Goal: Browse casually: Explore the website without a specific task or goal

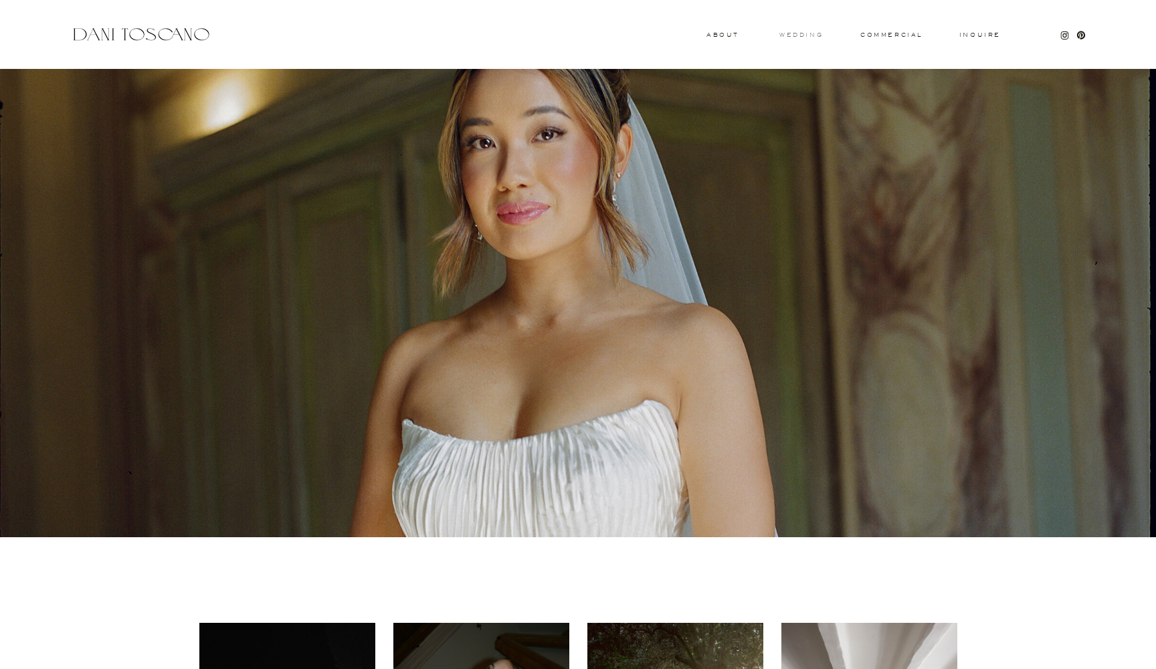
click at [797, 36] on h3 "wedding" at bounding box center [801, 34] width 43 height 5
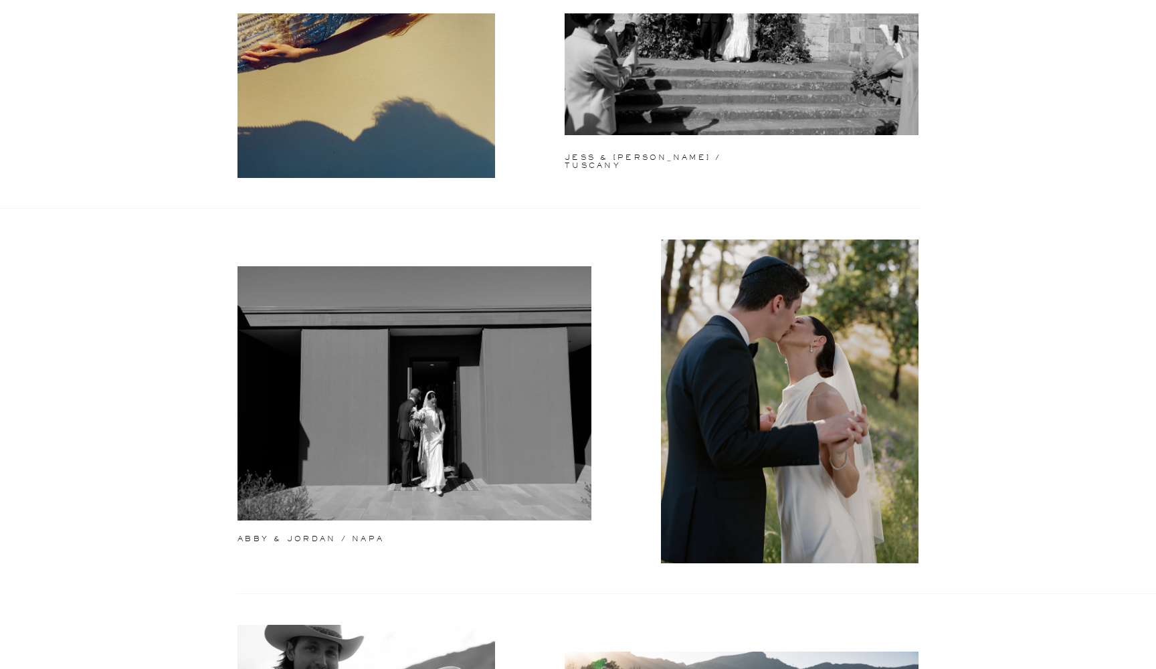
scroll to position [343, 0]
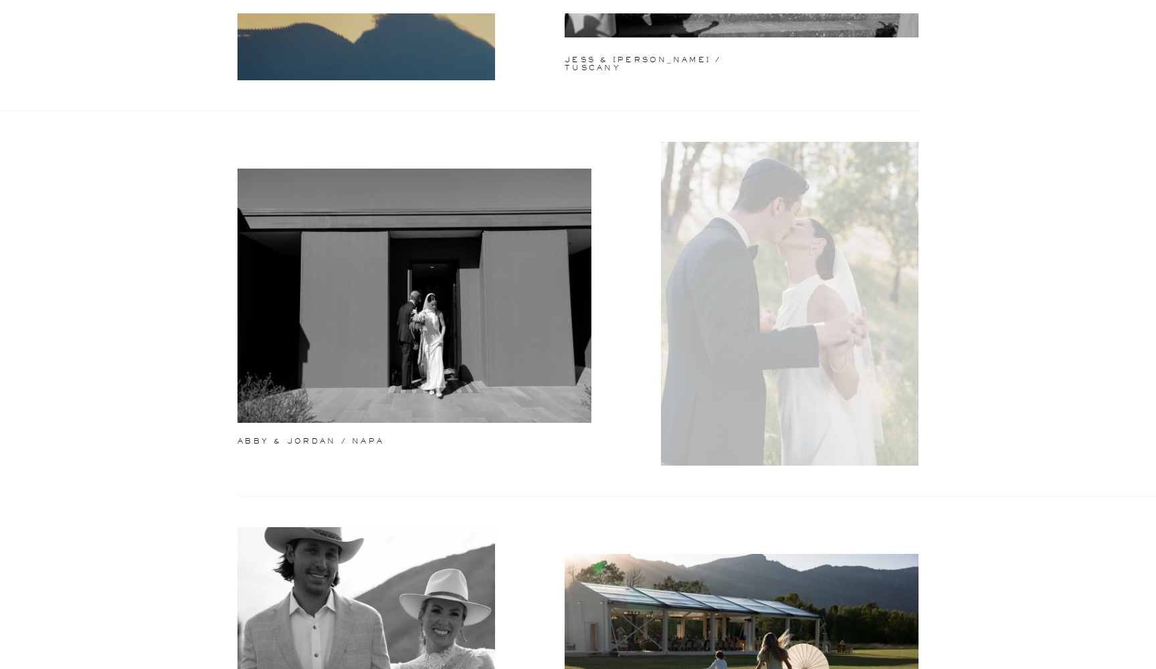
click at [824, 282] on div at bounding box center [790, 304] width 258 height 324
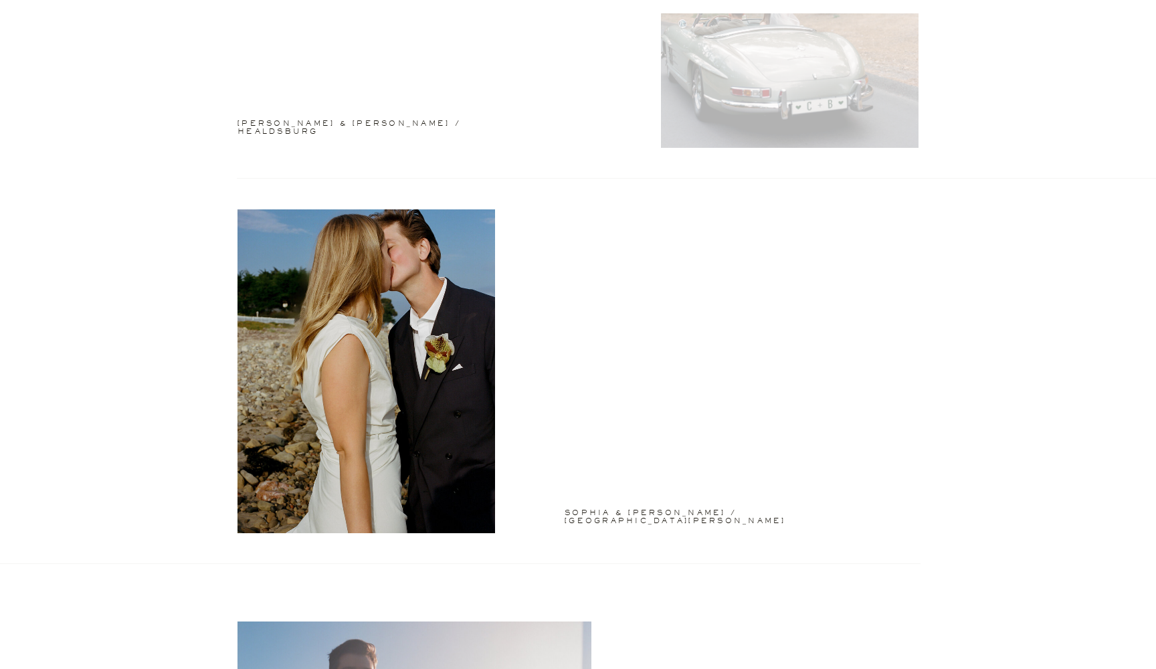
scroll to position [2299, 0]
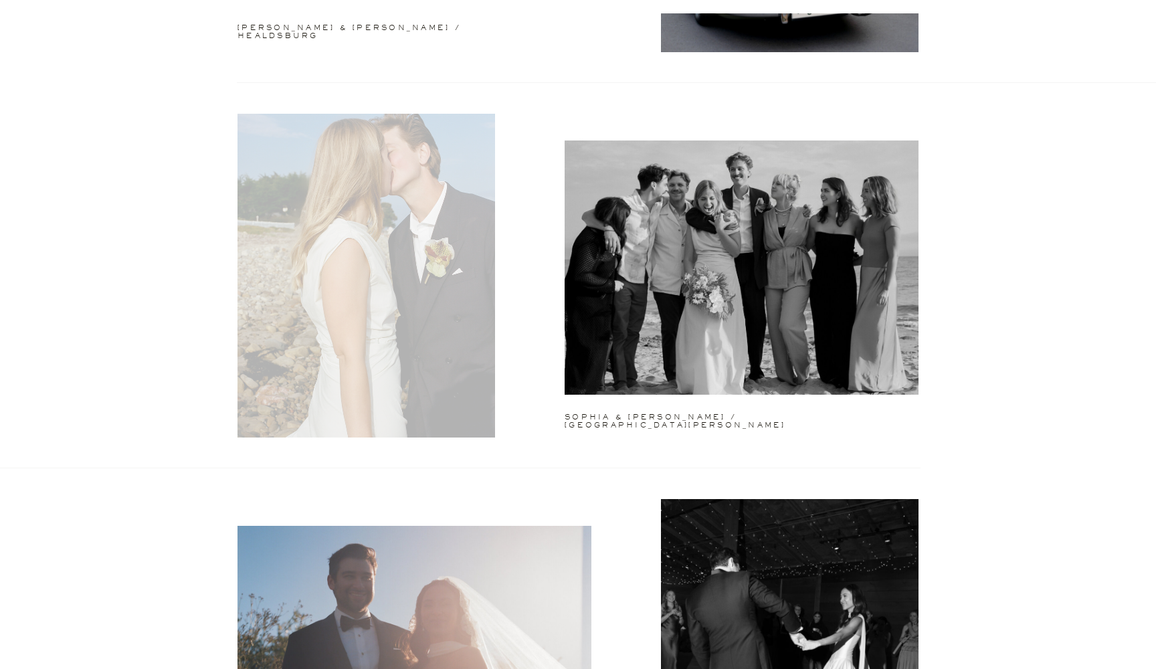
click at [408, 282] on div at bounding box center [367, 276] width 258 height 324
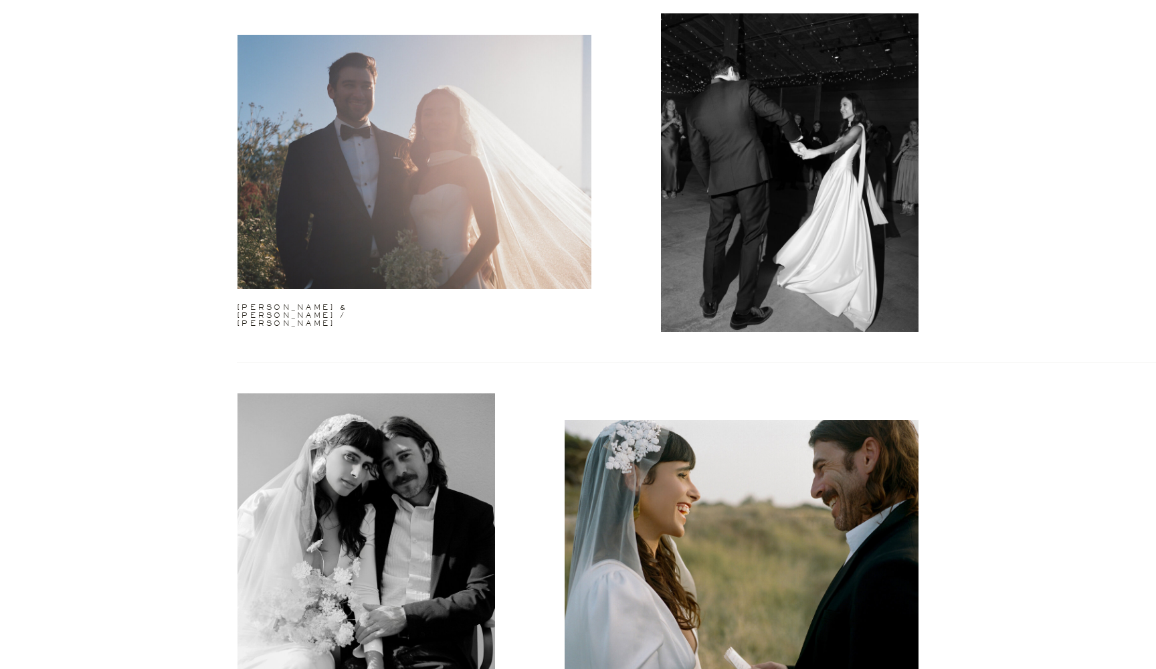
scroll to position [2727, 0]
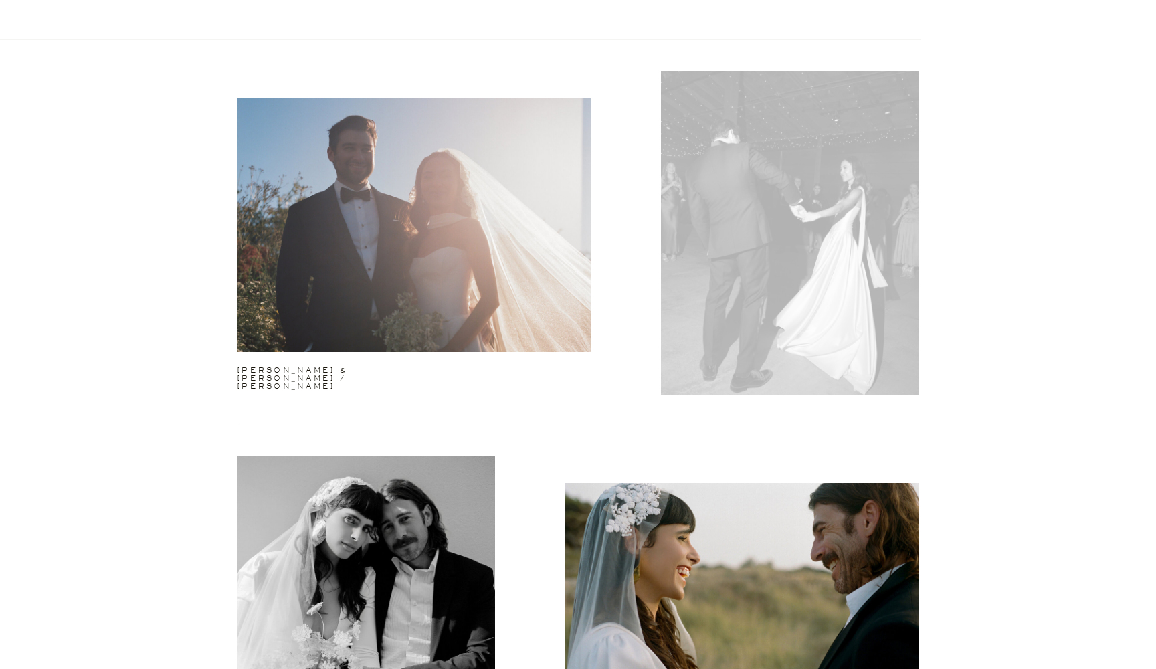
click at [780, 264] on div at bounding box center [790, 233] width 258 height 324
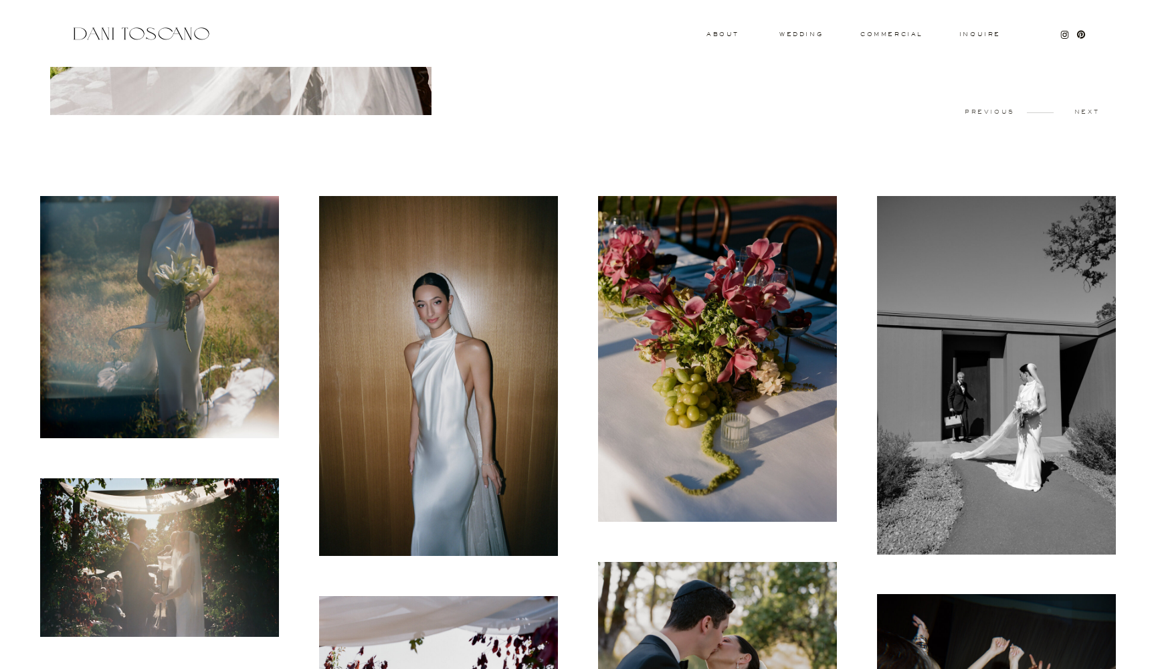
scroll to position [287, 0]
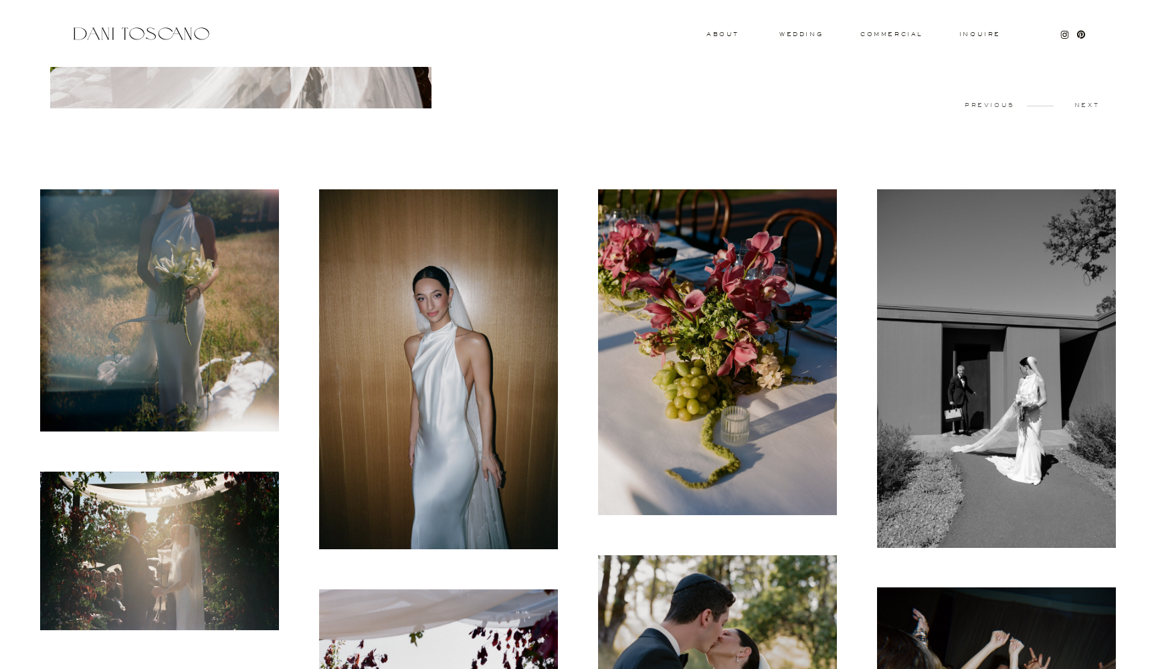
click at [468, 406] on img at bounding box center [438, 369] width 239 height 360
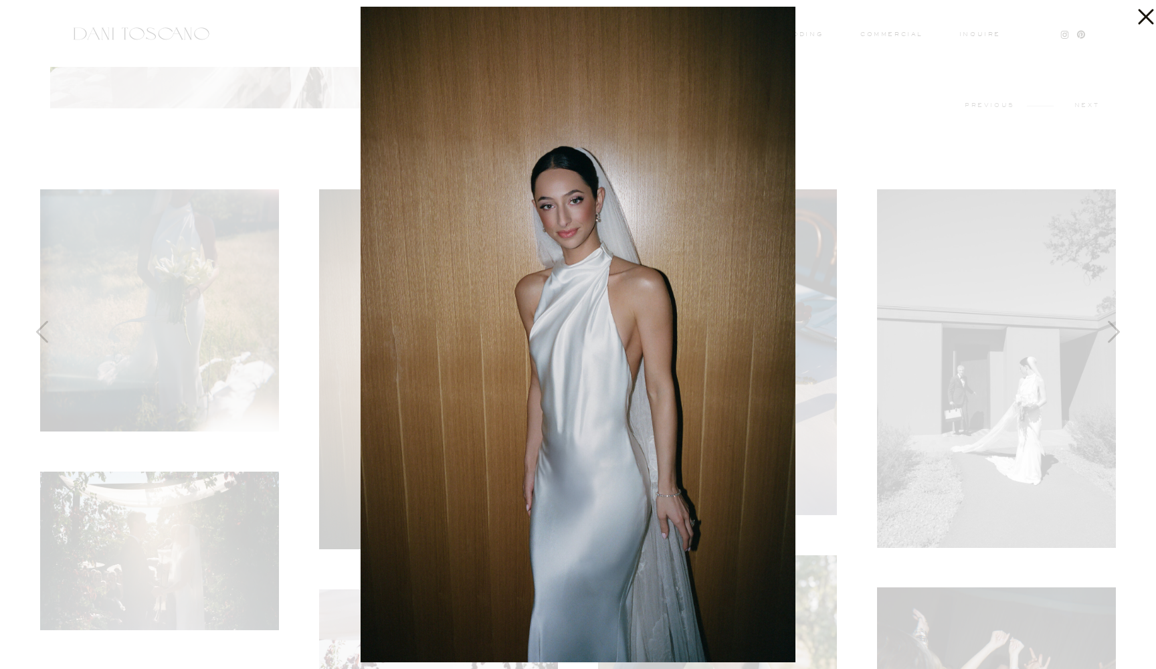
click at [240, 159] on div at bounding box center [578, 334] width 1156 height 669
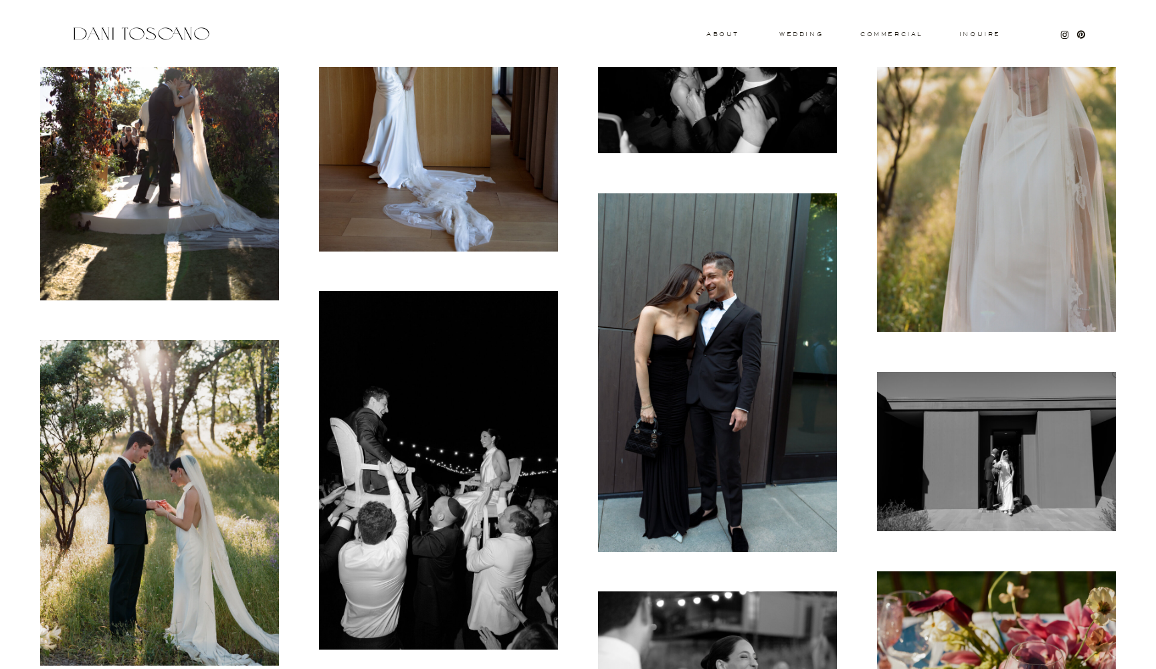
scroll to position [2516, 0]
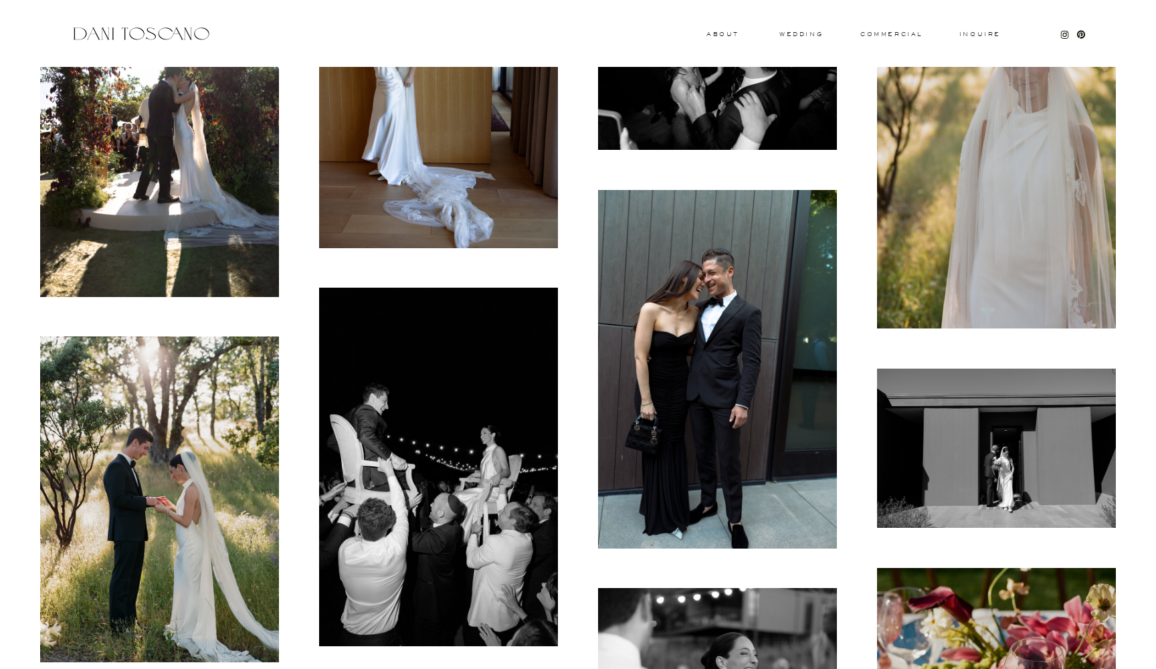
click at [710, 296] on img at bounding box center [717, 369] width 239 height 359
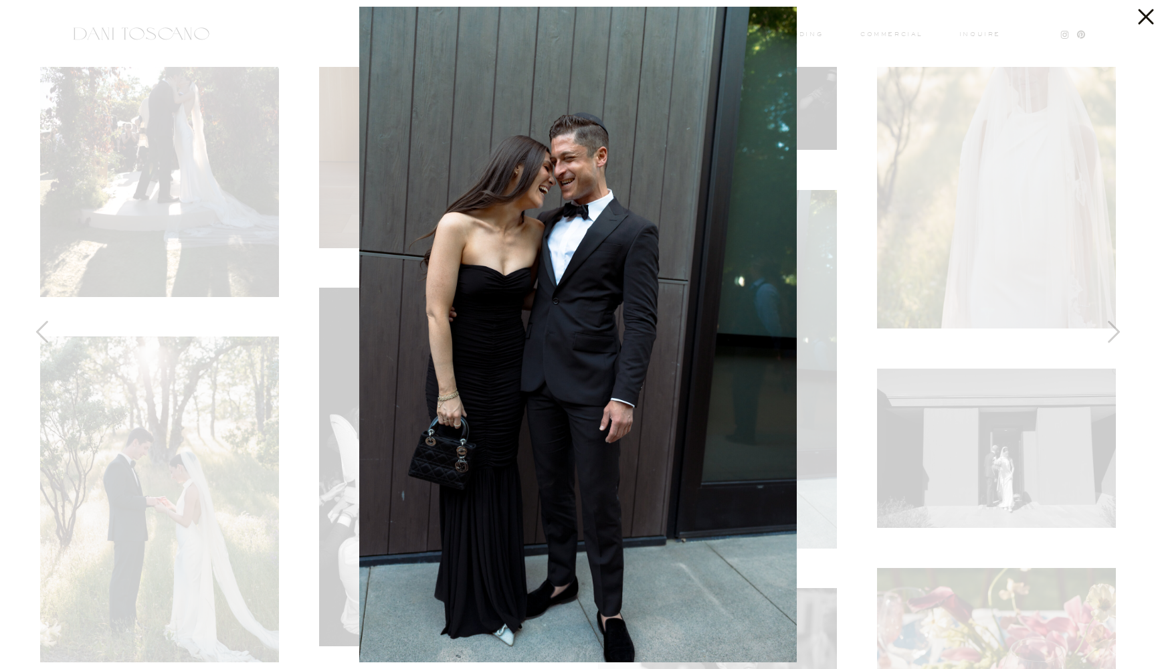
click at [853, 175] on div at bounding box center [578, 334] width 1156 height 669
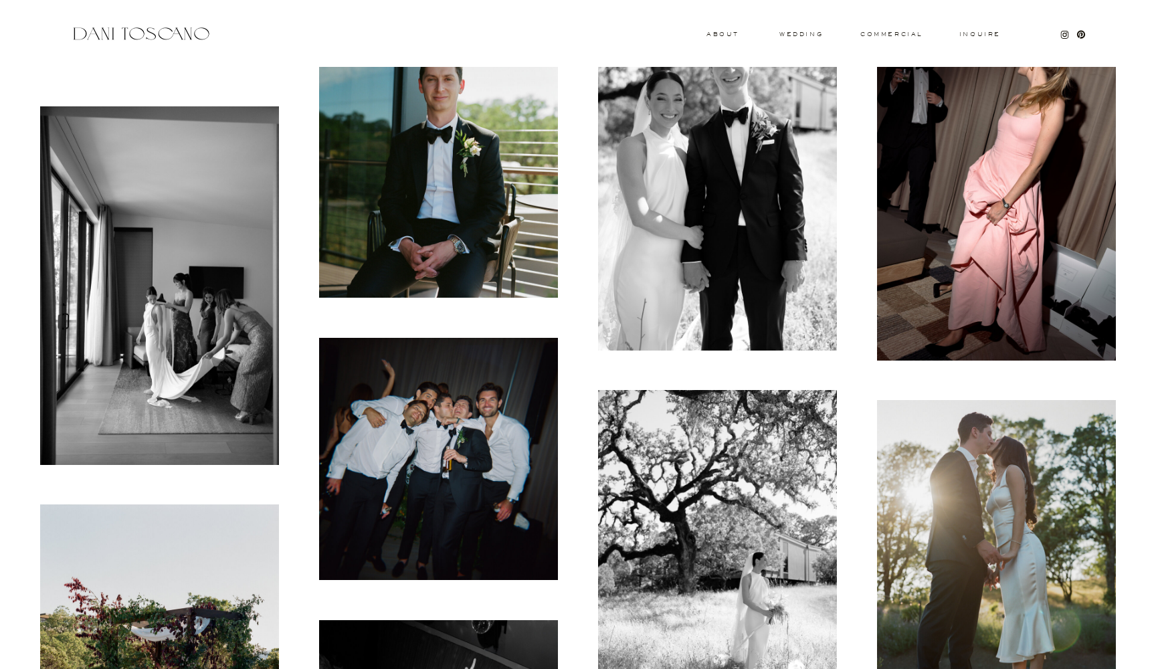
scroll to position [4912, 0]
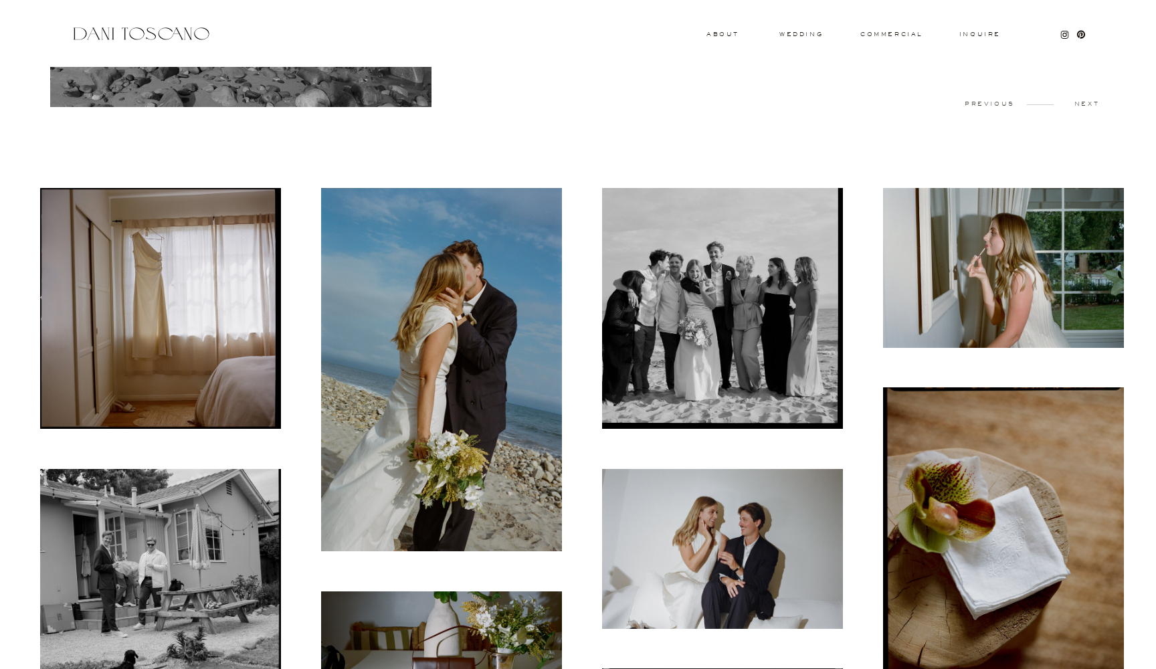
scroll to position [360, 0]
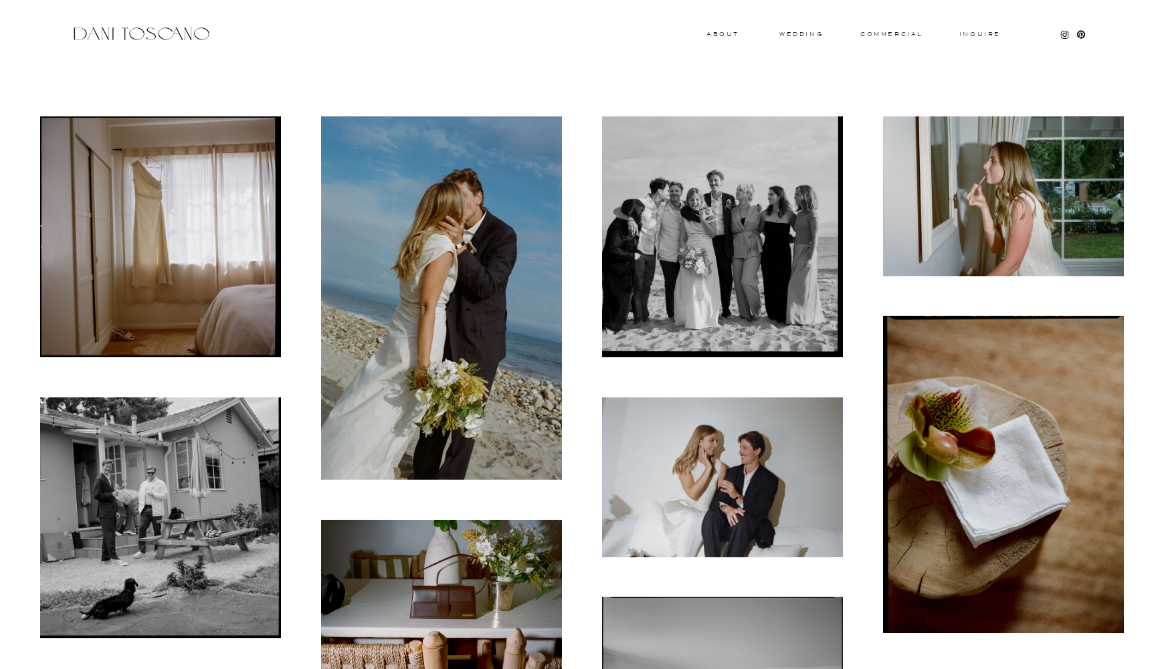
click at [457, 276] on img at bounding box center [441, 297] width 241 height 363
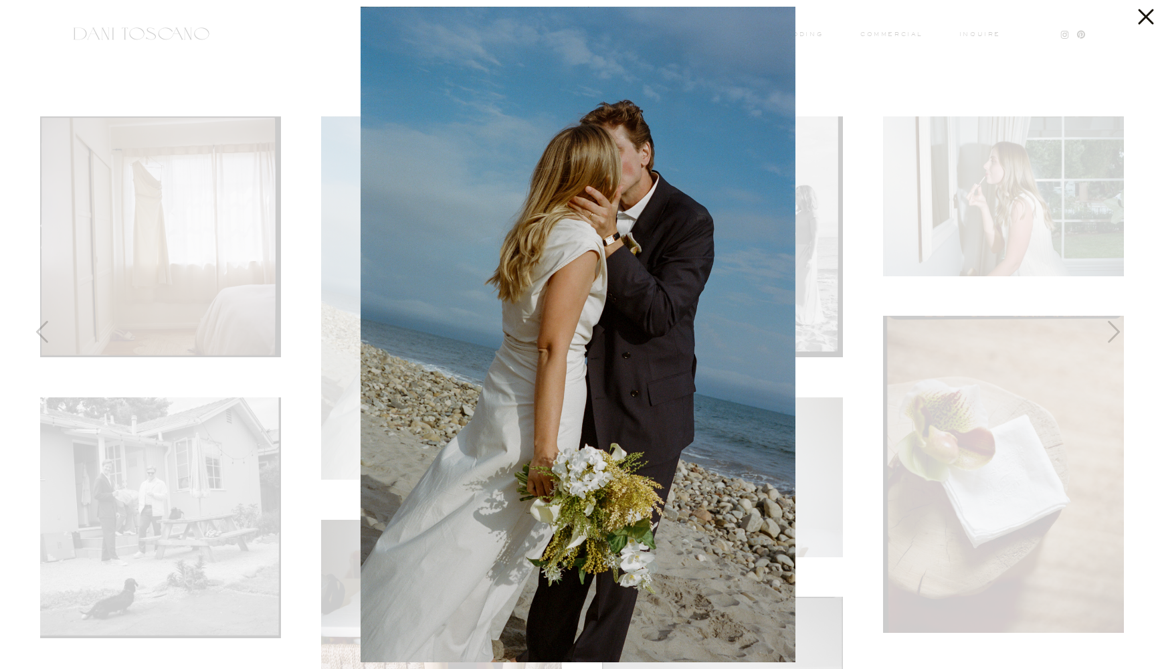
click at [303, 329] on div at bounding box center [578, 334] width 1156 height 669
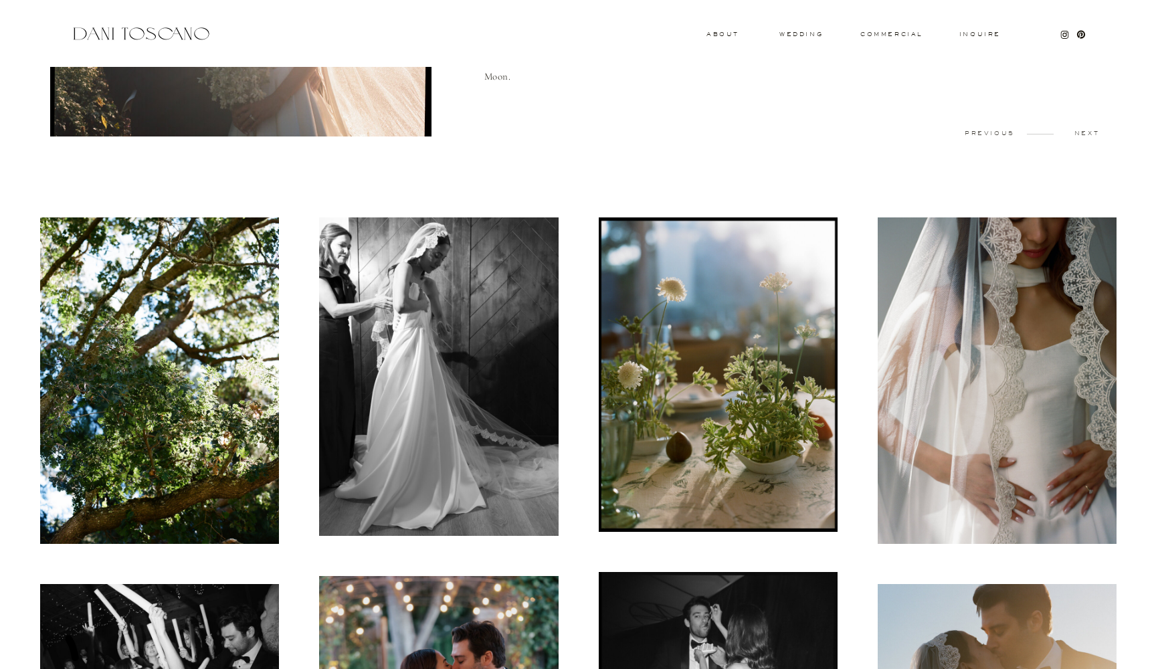
scroll to position [282, 0]
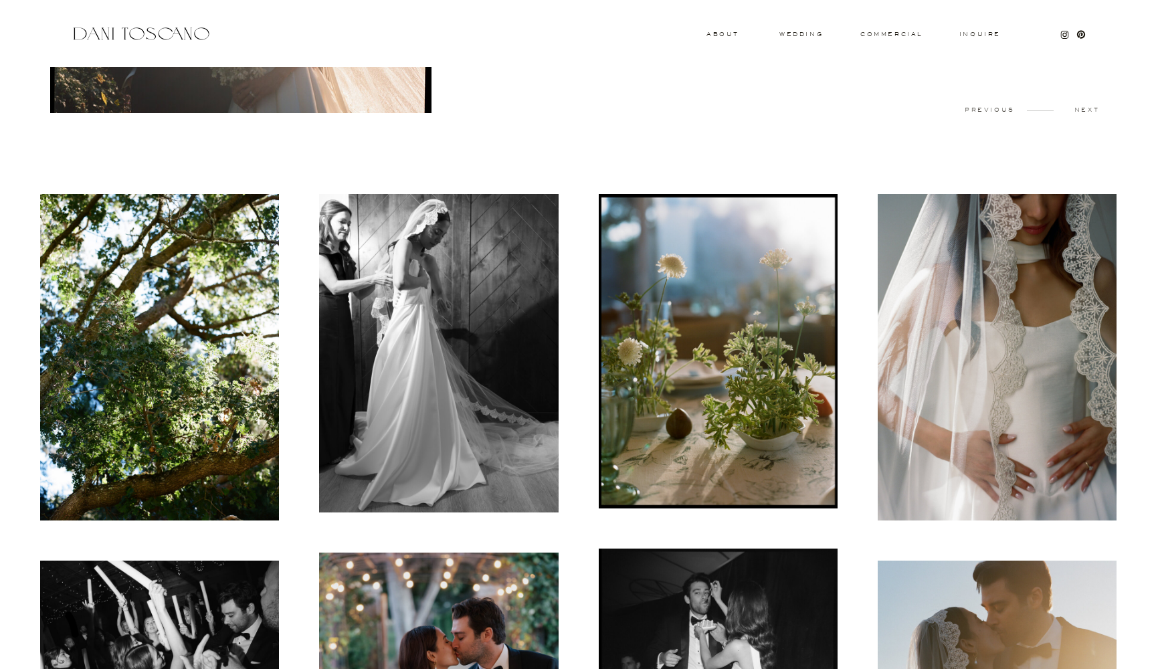
click at [990, 353] on img at bounding box center [997, 357] width 239 height 327
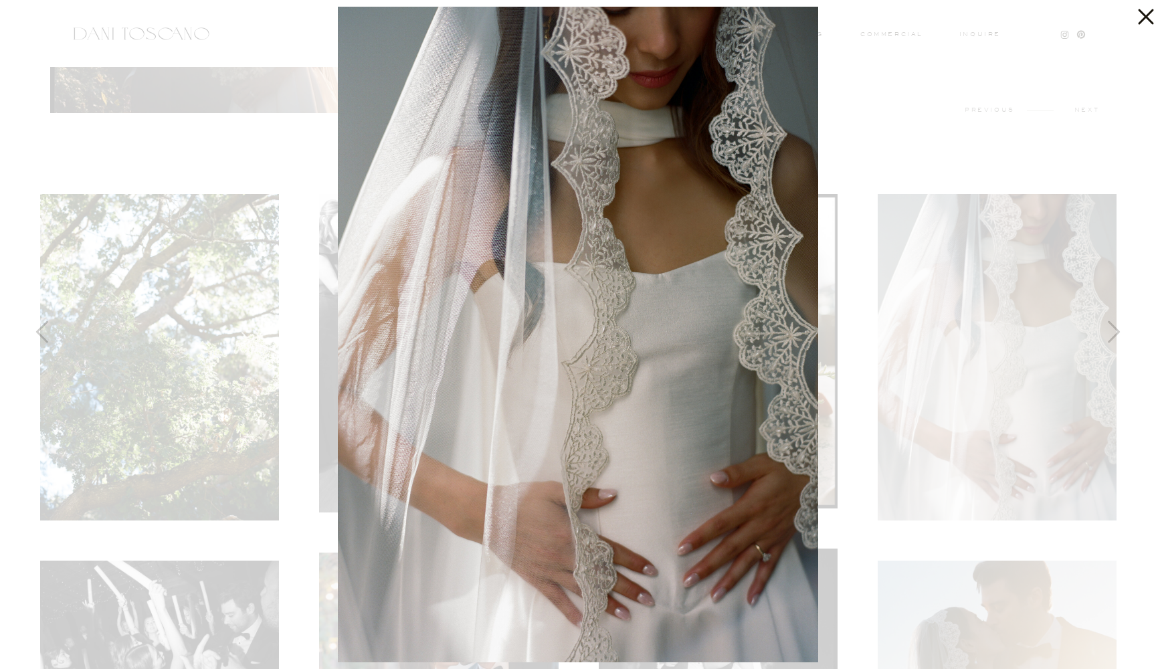
click at [867, 149] on div at bounding box center [578, 334] width 1156 height 669
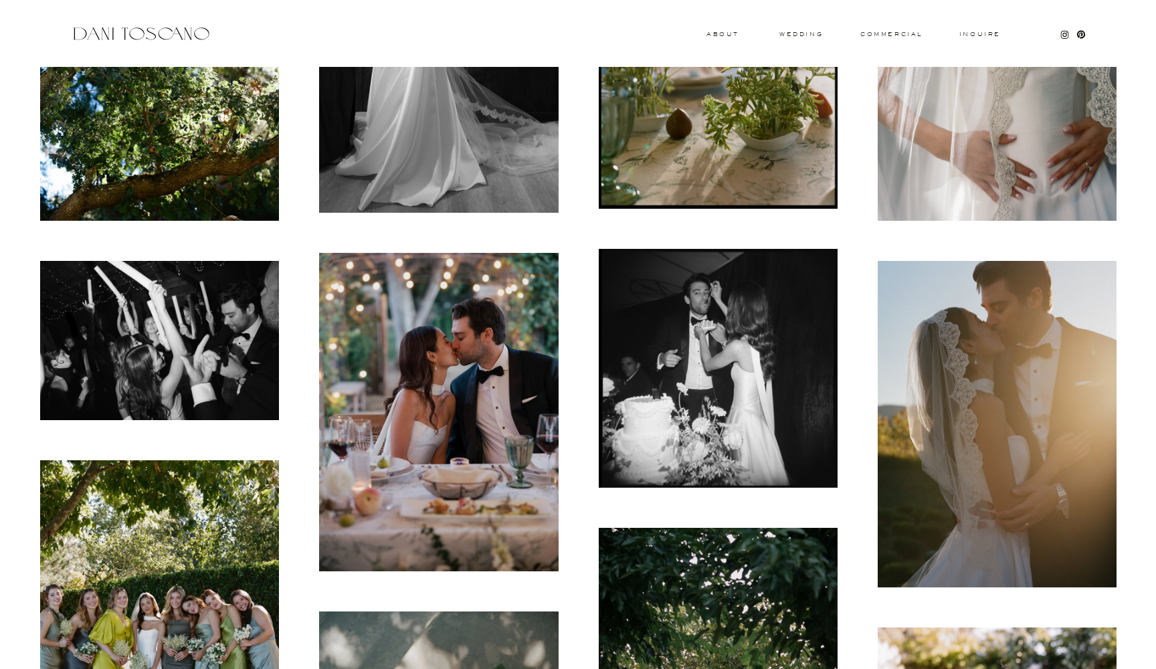
scroll to position [589, 0]
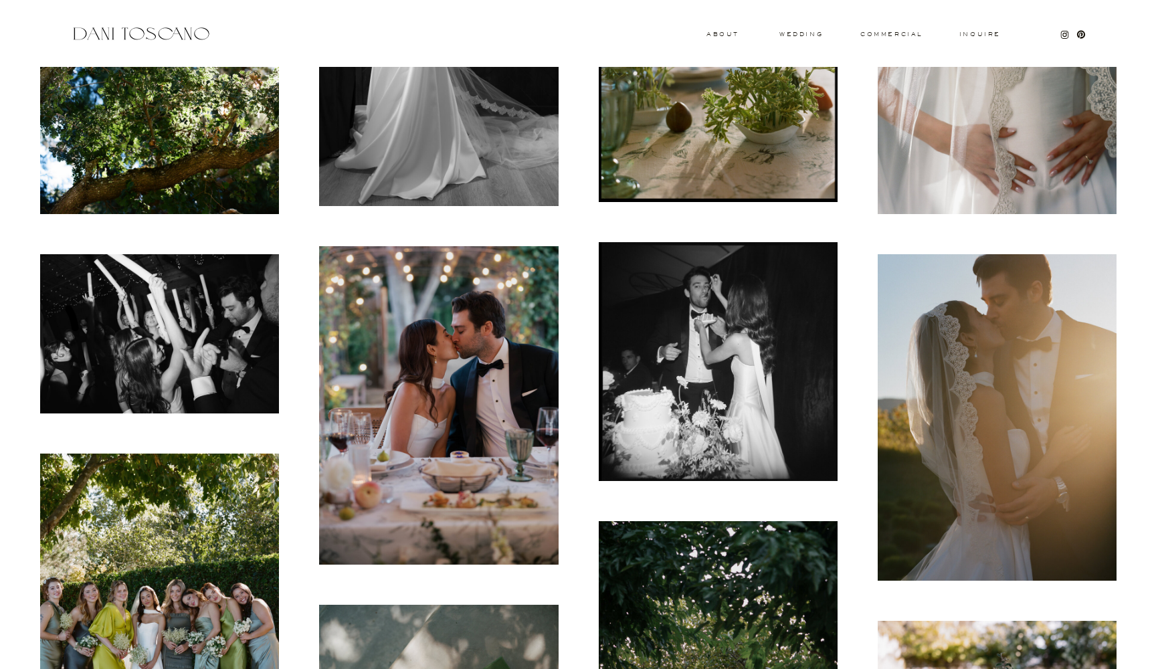
click at [451, 410] on img at bounding box center [438, 405] width 239 height 319
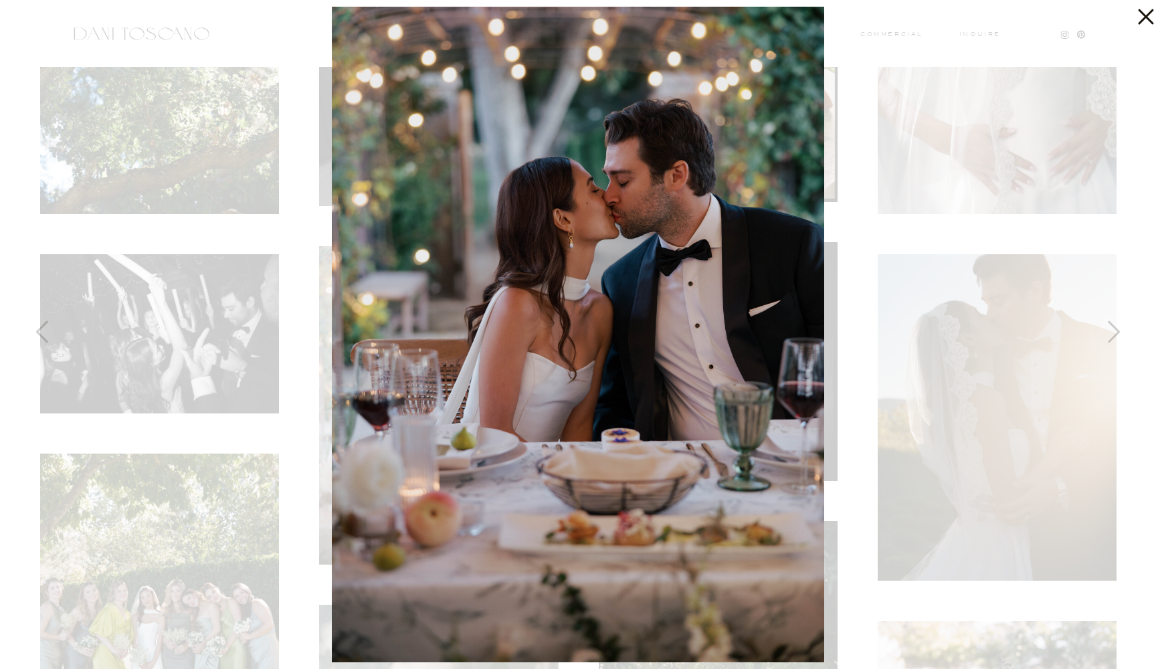
click at [227, 473] on div at bounding box center [578, 334] width 1156 height 669
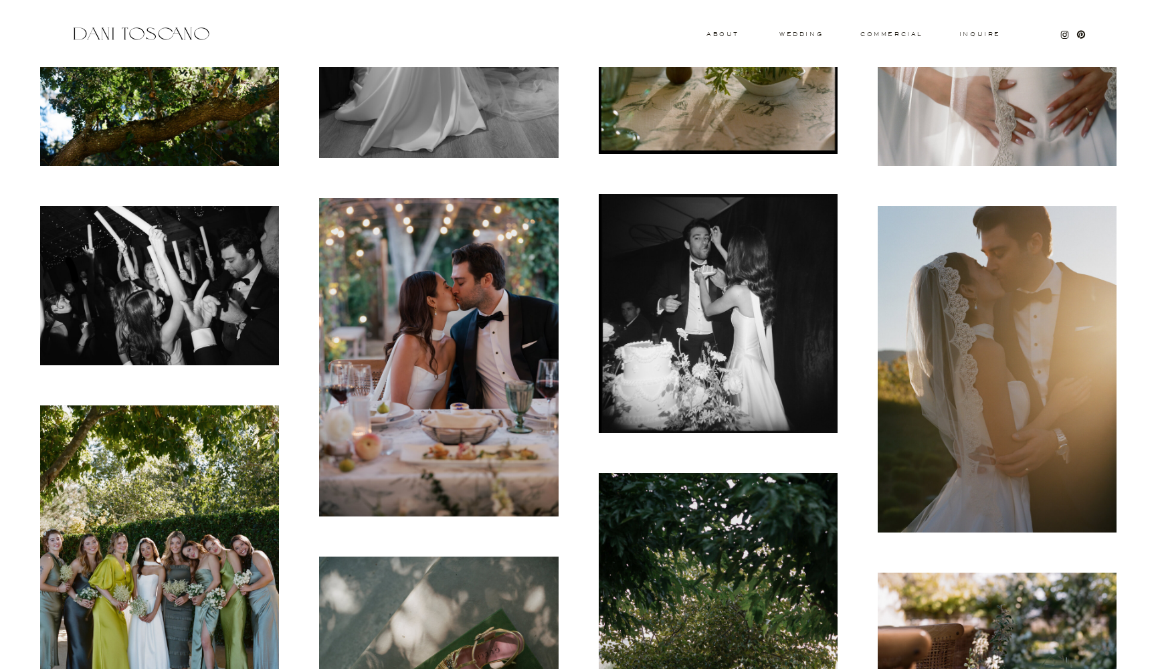
scroll to position [645, 0]
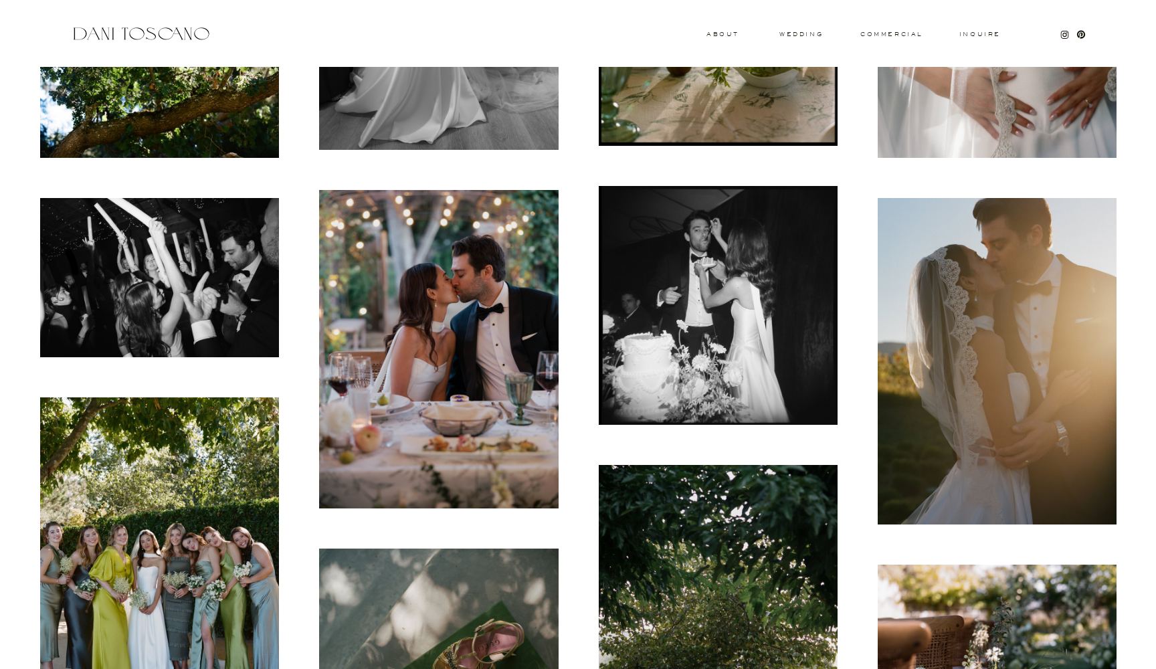
click at [227, 473] on img at bounding box center [159, 561] width 239 height 327
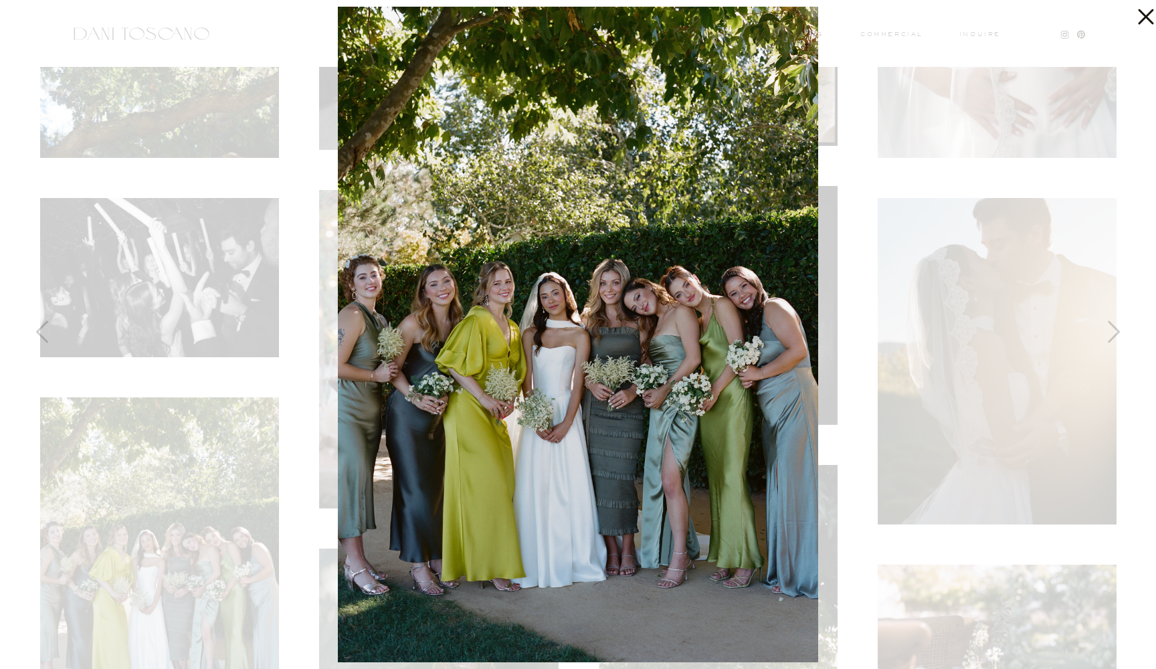
click at [227, 473] on div at bounding box center [578, 334] width 1156 height 669
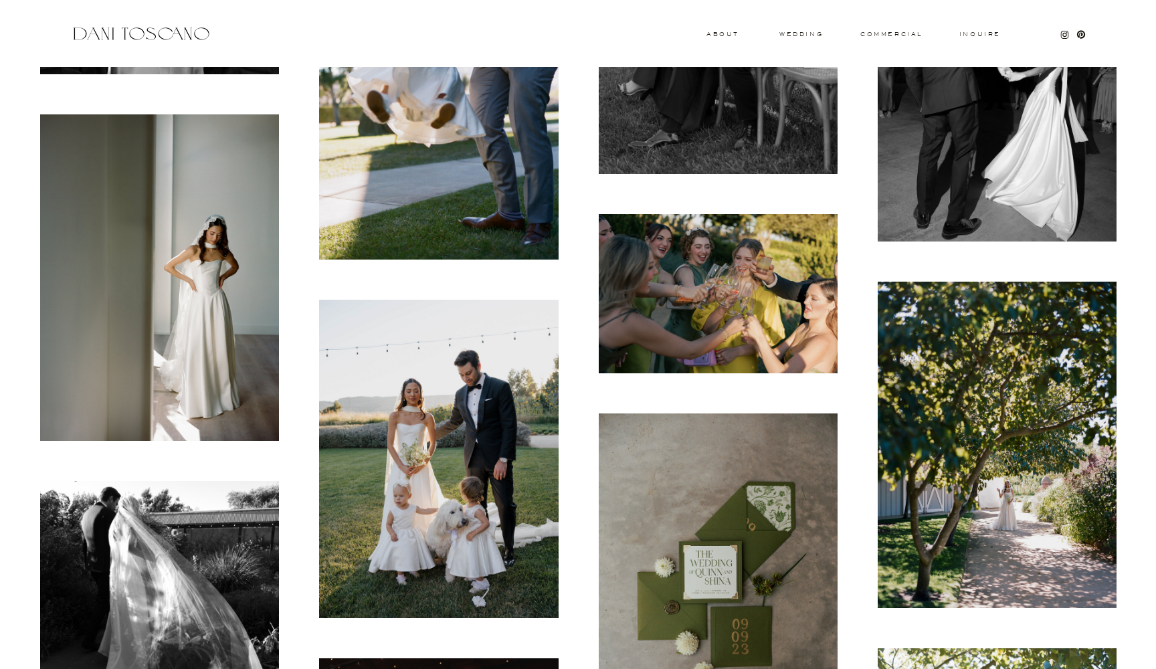
scroll to position [1658, 0]
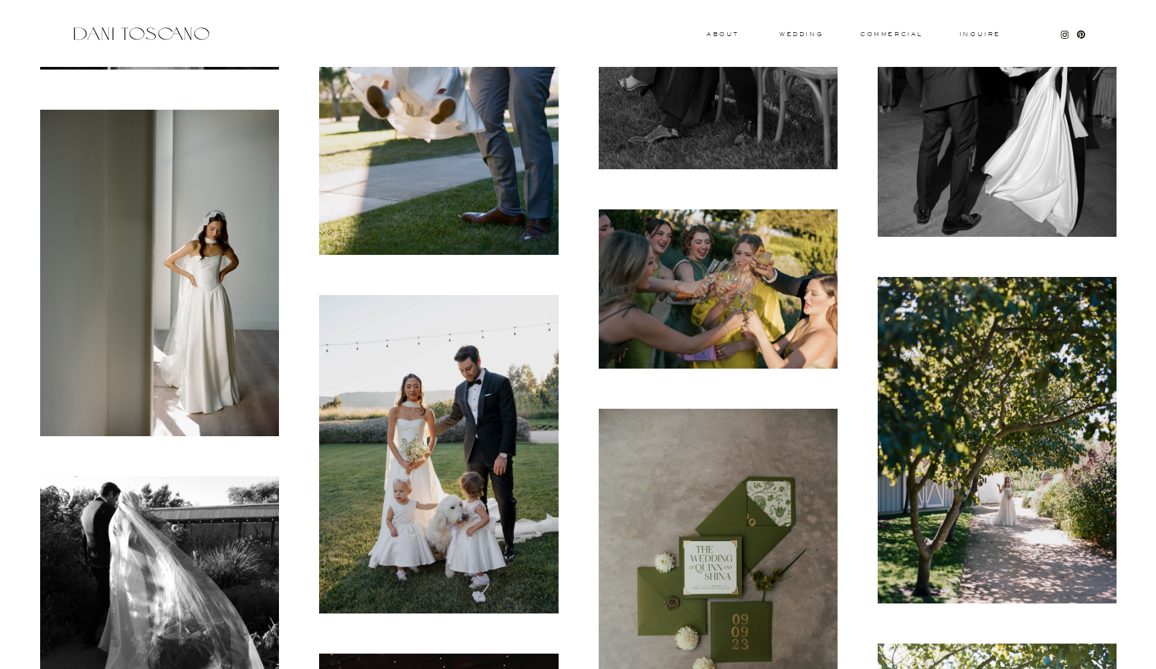
click at [520, 452] on img at bounding box center [438, 454] width 239 height 319
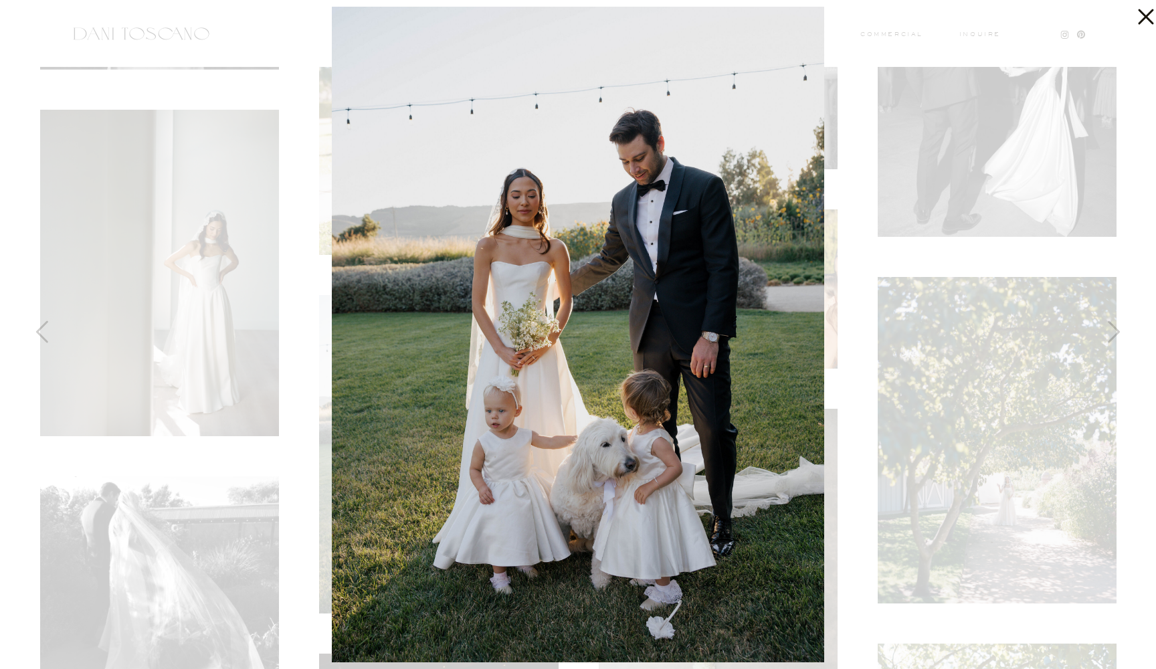
click at [239, 472] on div at bounding box center [578, 334] width 1156 height 669
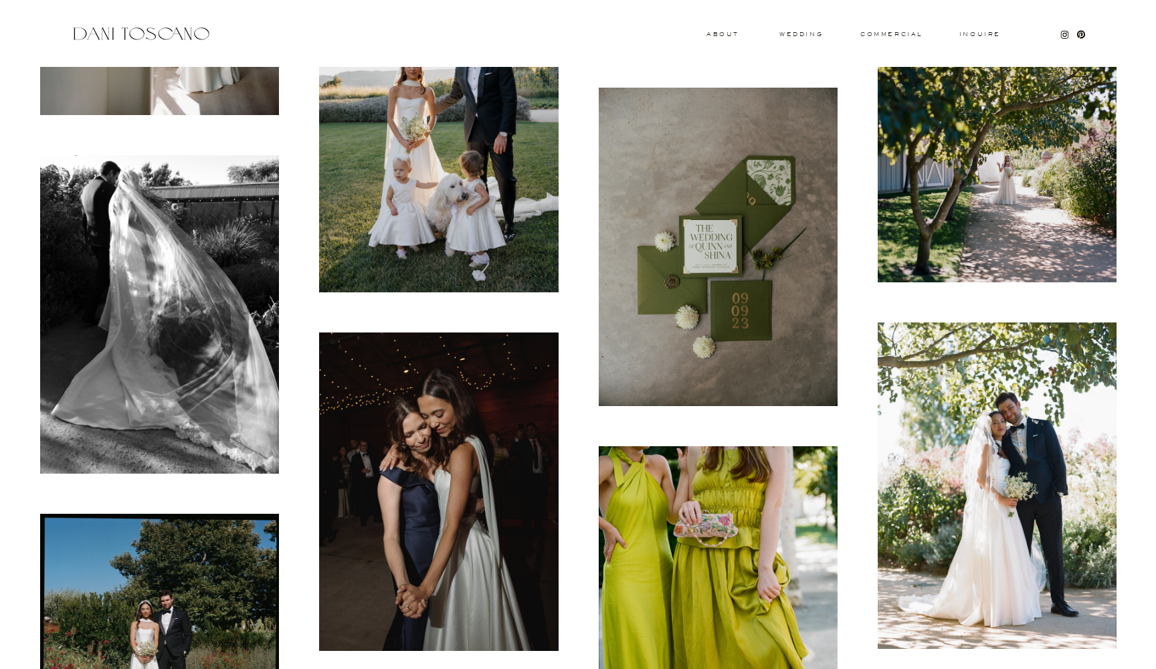
scroll to position [1980, 0]
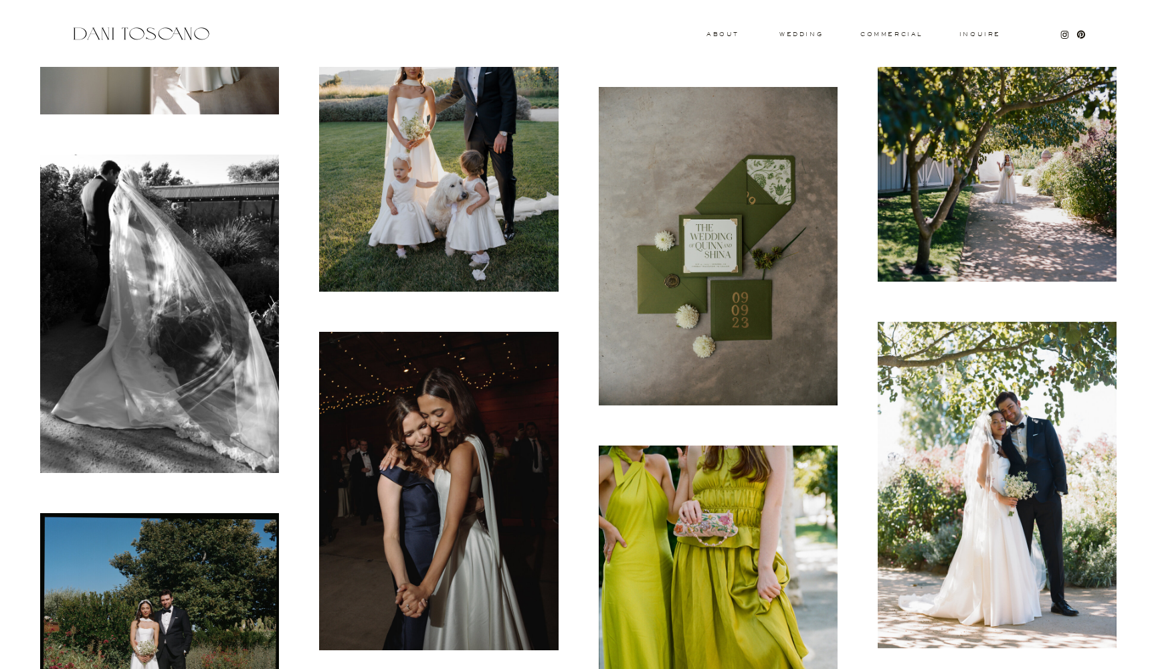
click at [426, 497] on img at bounding box center [438, 491] width 239 height 319
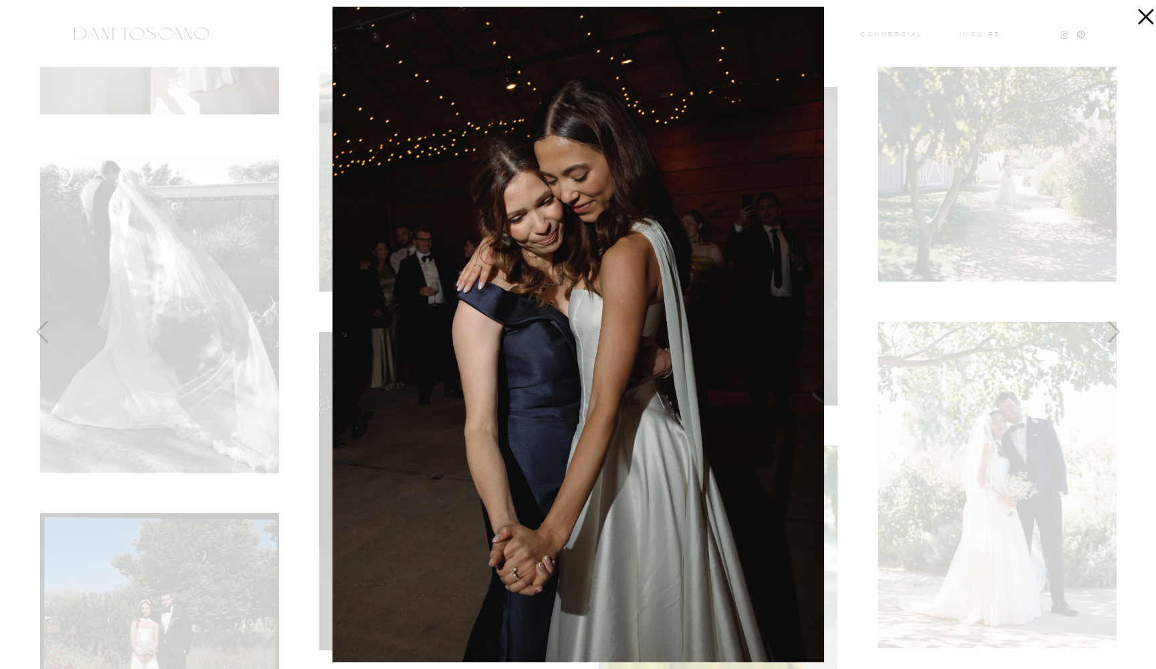
click at [282, 491] on div at bounding box center [578, 334] width 1156 height 669
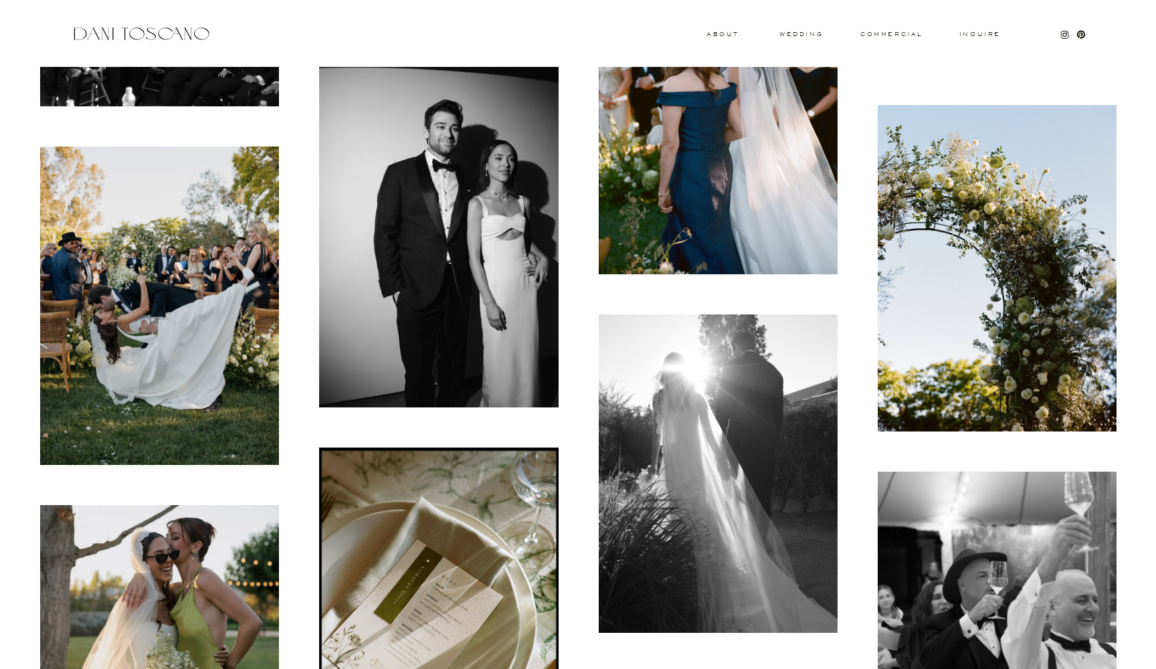
scroll to position [6369, 0]
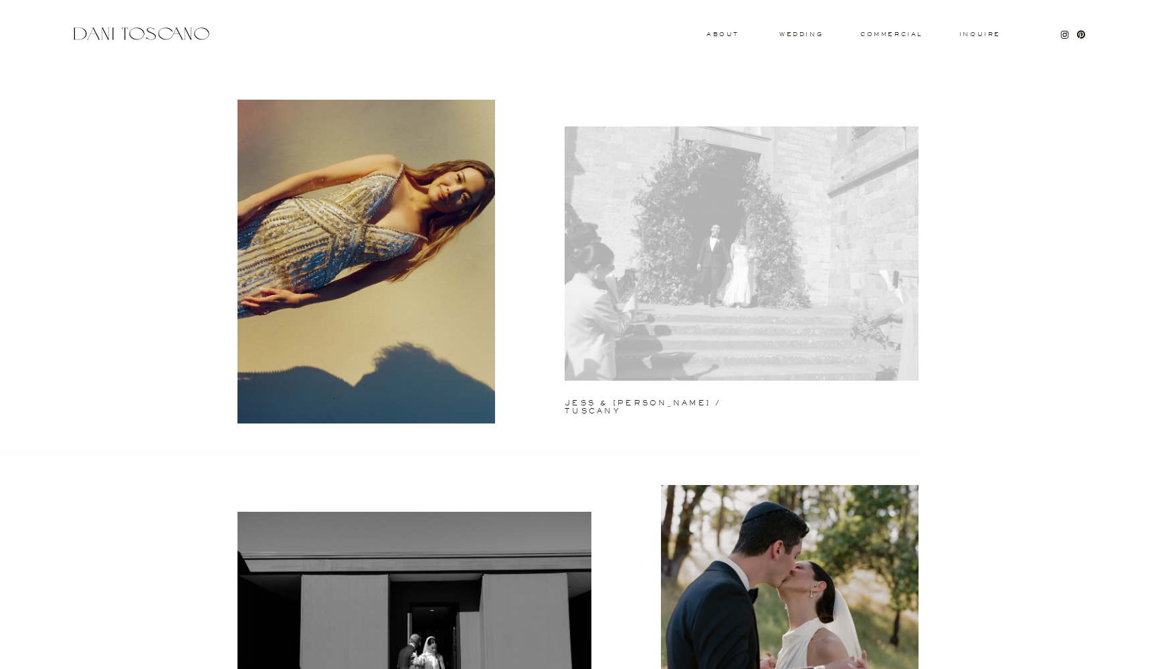
click at [663, 269] on div at bounding box center [742, 253] width 354 height 254
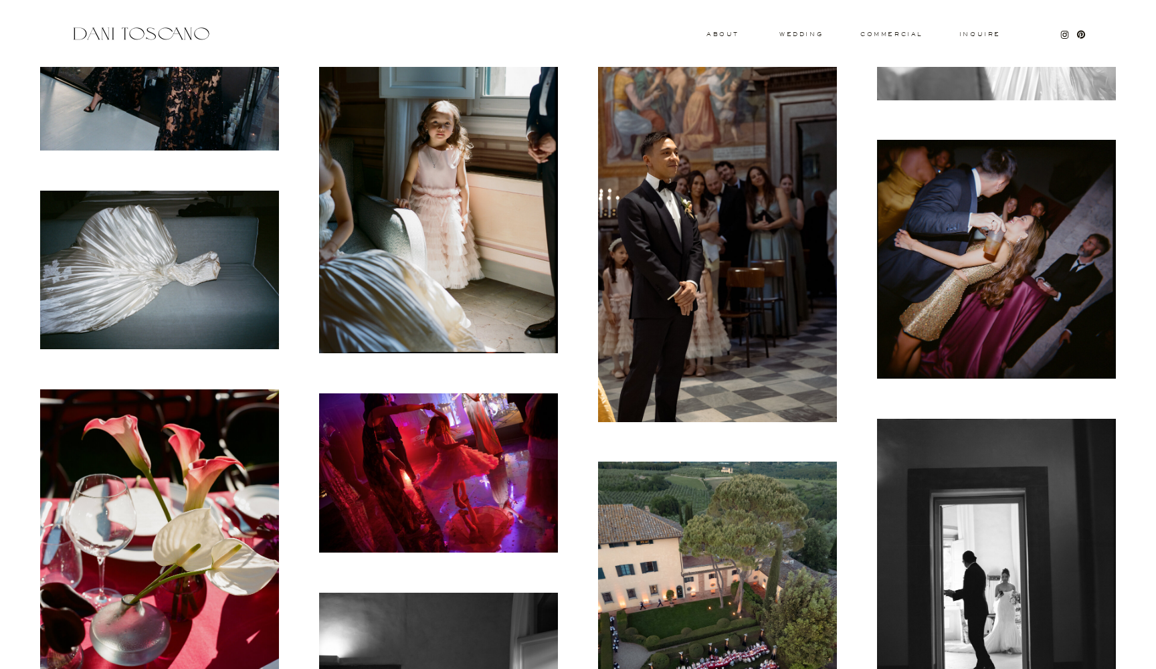
scroll to position [6139, 0]
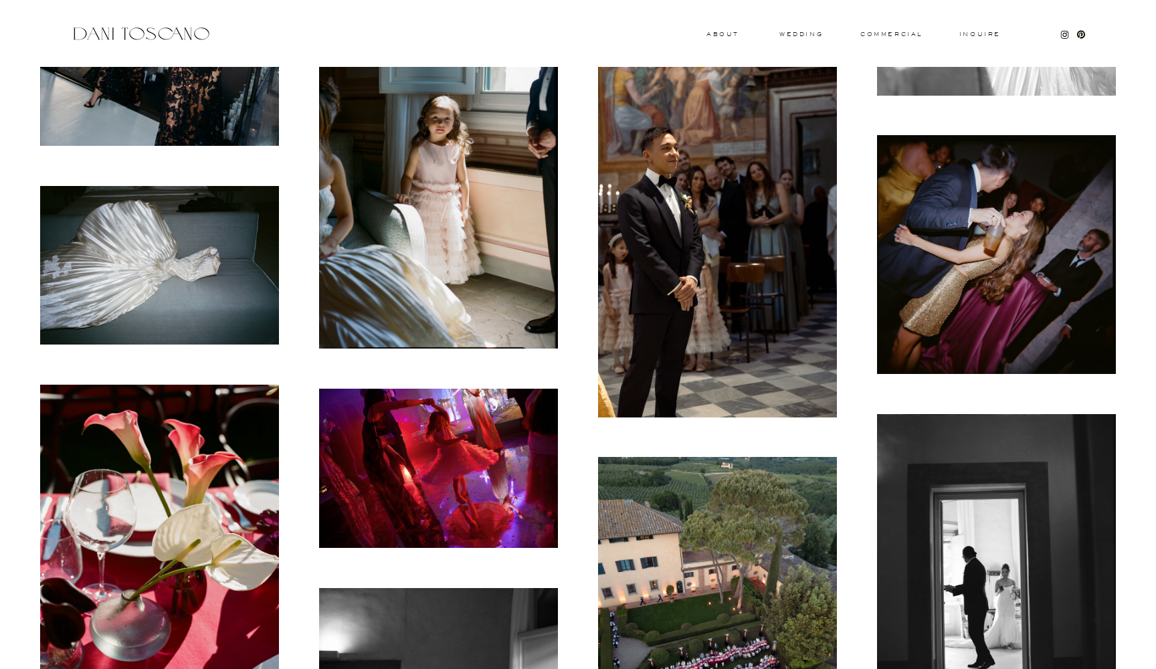
click at [771, 249] on img at bounding box center [717, 238] width 239 height 359
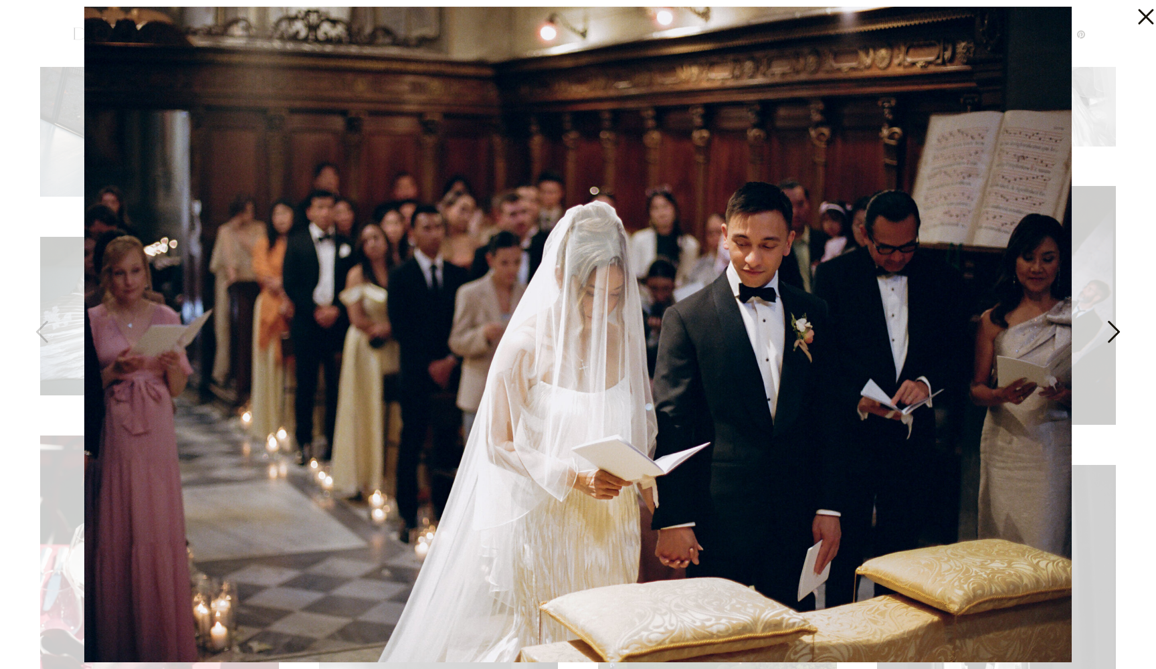
scroll to position [6088, 0]
click at [21, 436] on div at bounding box center [578, 334] width 1156 height 669
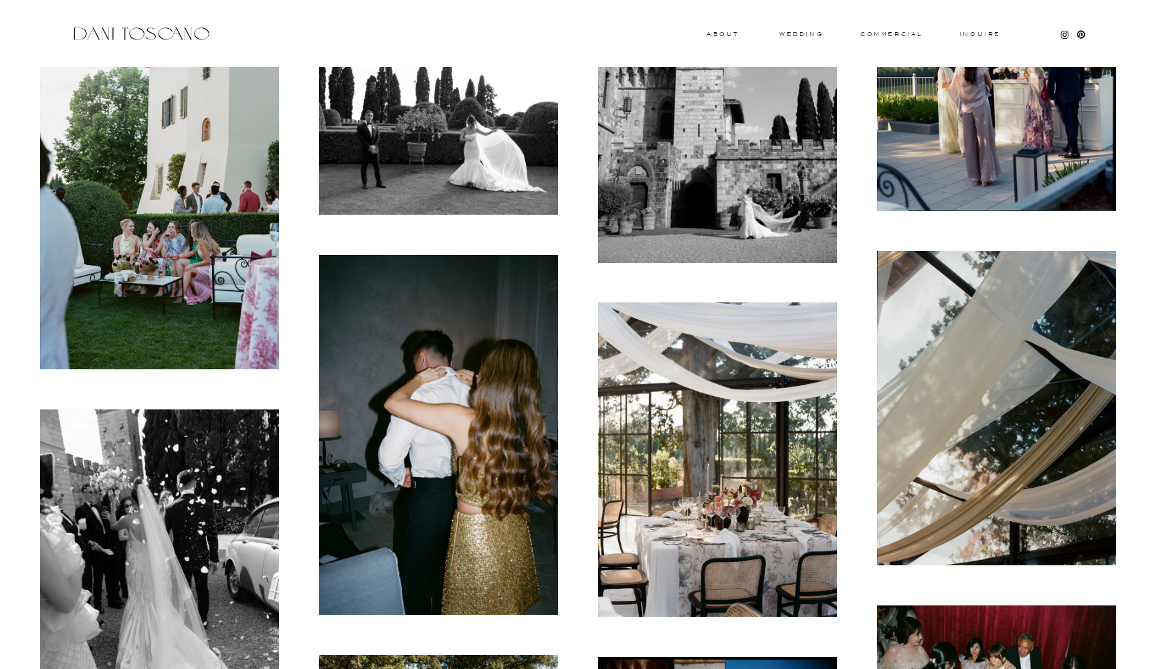
scroll to position [10465, 0]
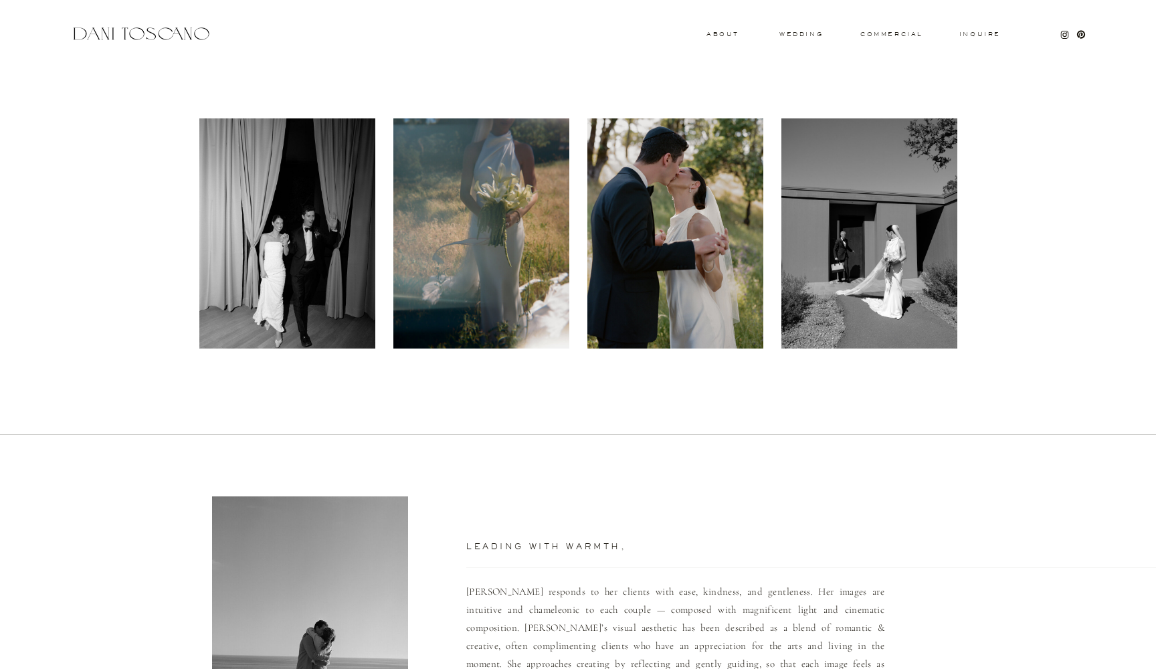
scroll to position [752, 0]
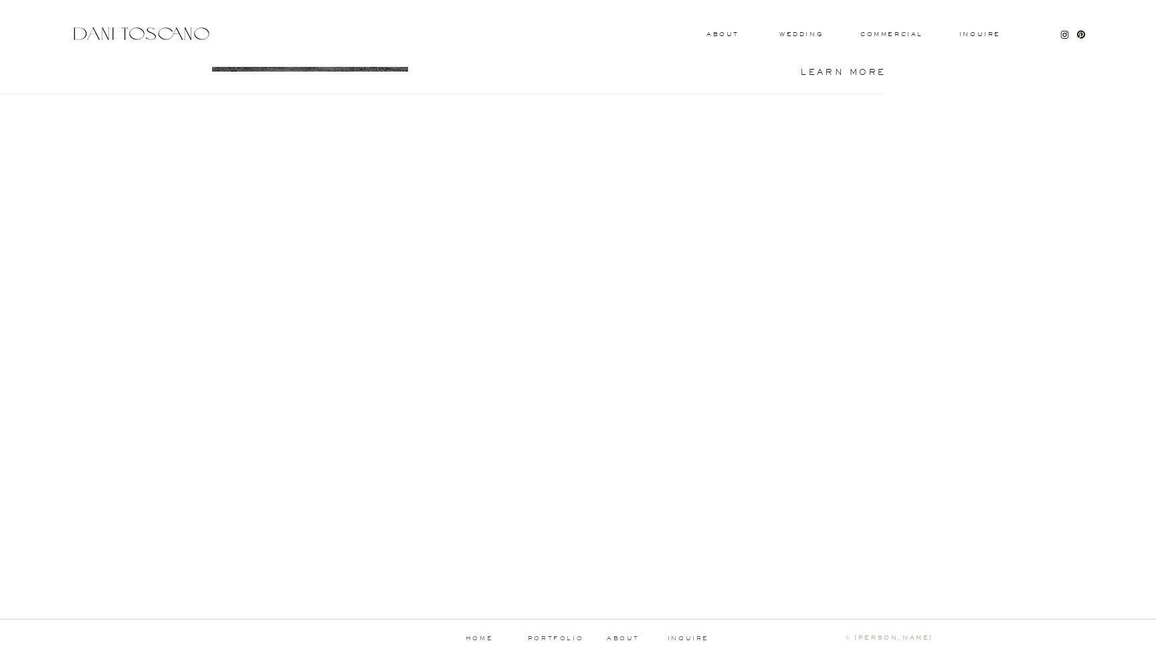
scroll to position [1190, 0]
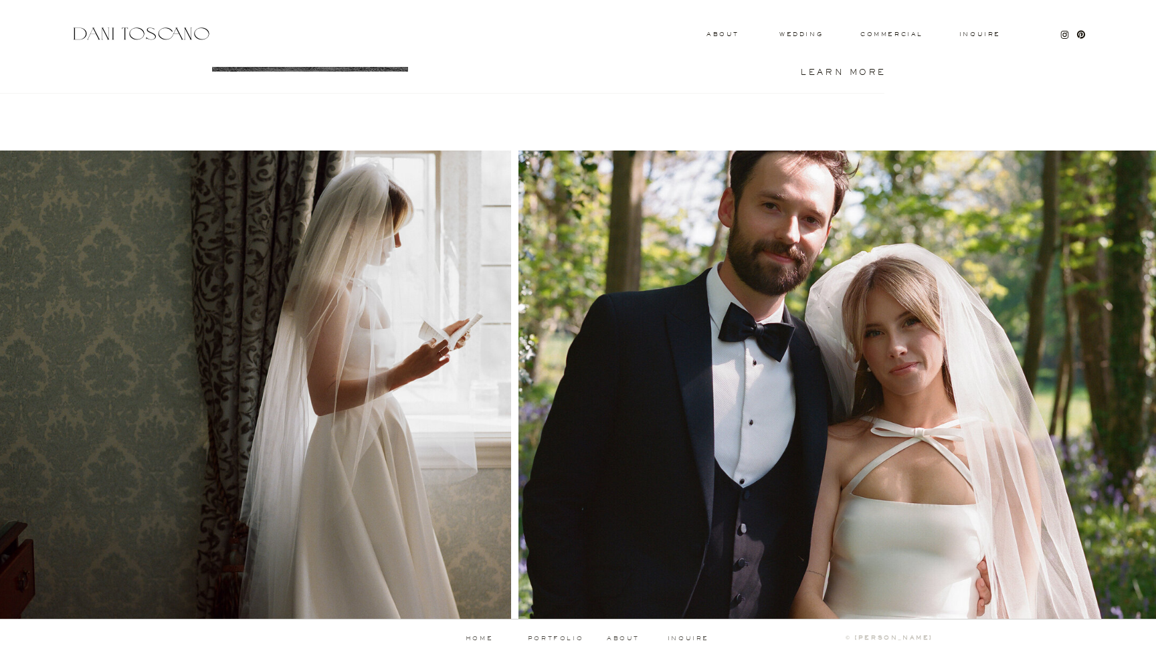
click at [838, 334] on div at bounding box center [840, 385] width 642 height 470
click at [545, 636] on p "portfolio" at bounding box center [556, 639] width 66 height 6
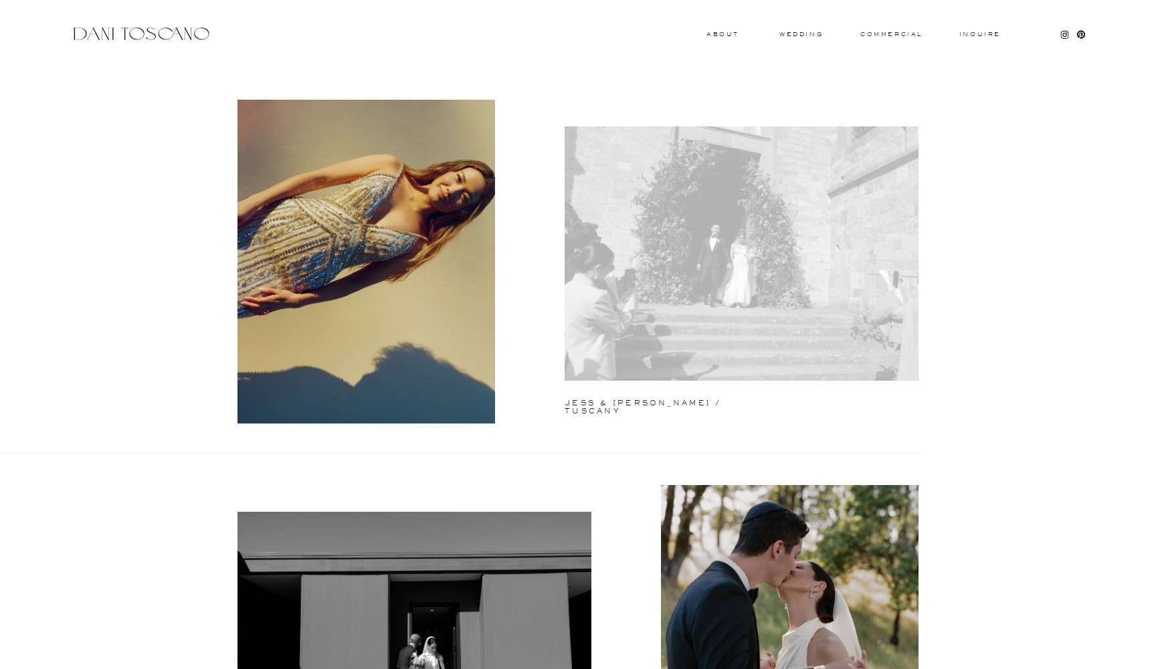
click at [693, 238] on div at bounding box center [742, 253] width 354 height 254
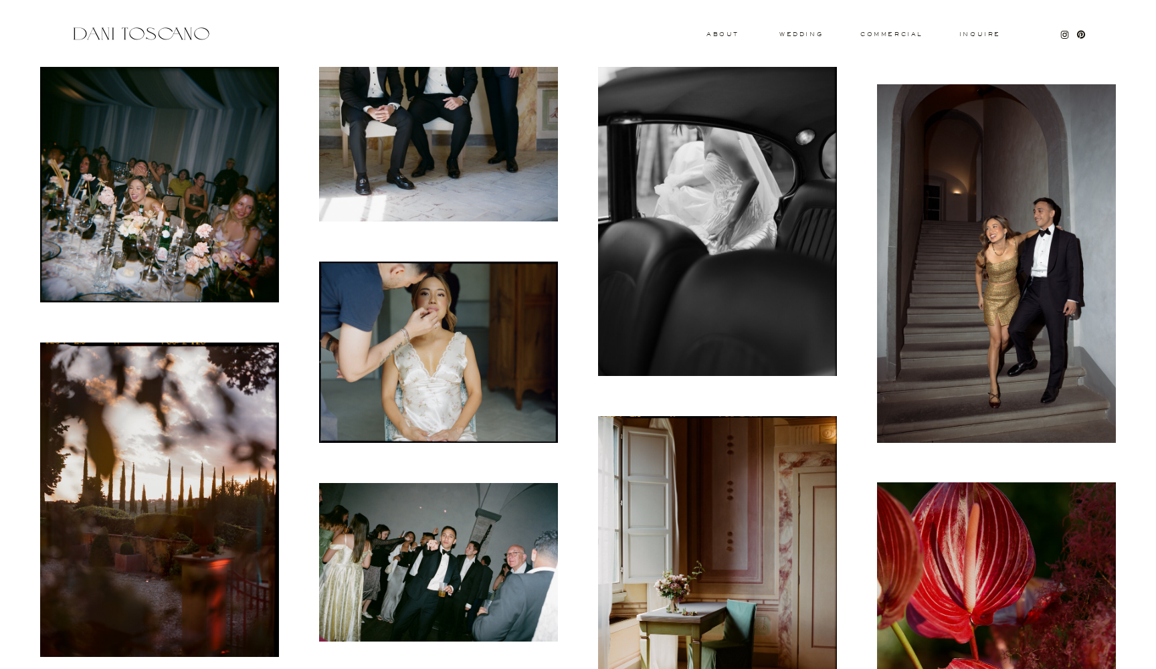
scroll to position [1172, 0]
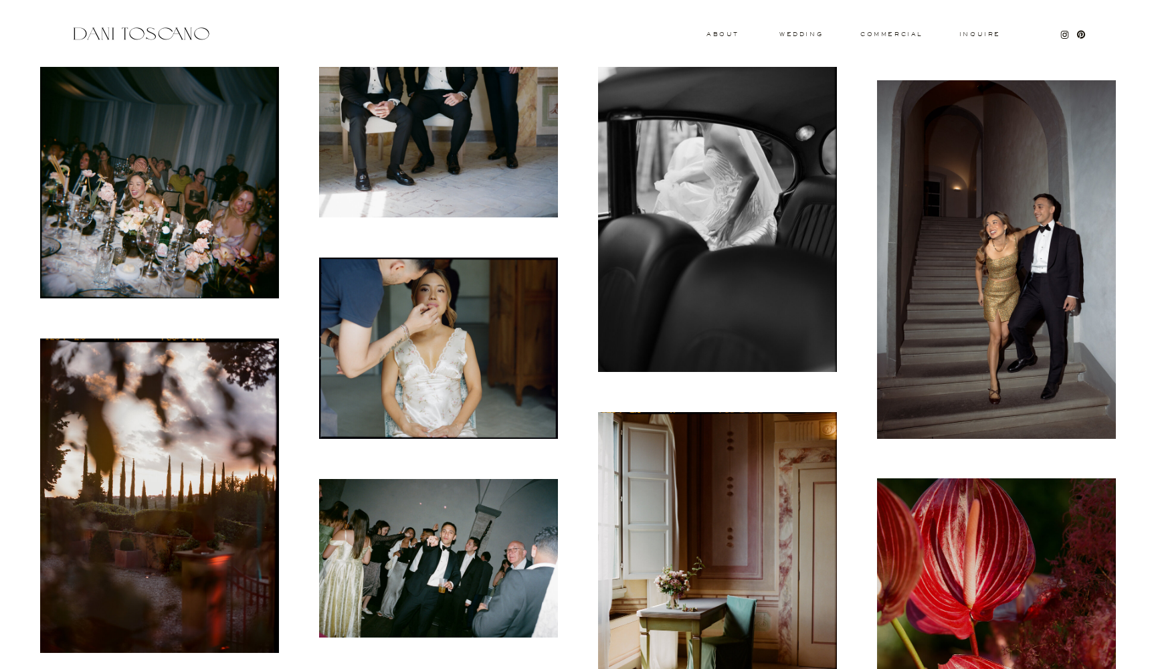
click at [952, 198] on img at bounding box center [996, 259] width 239 height 359
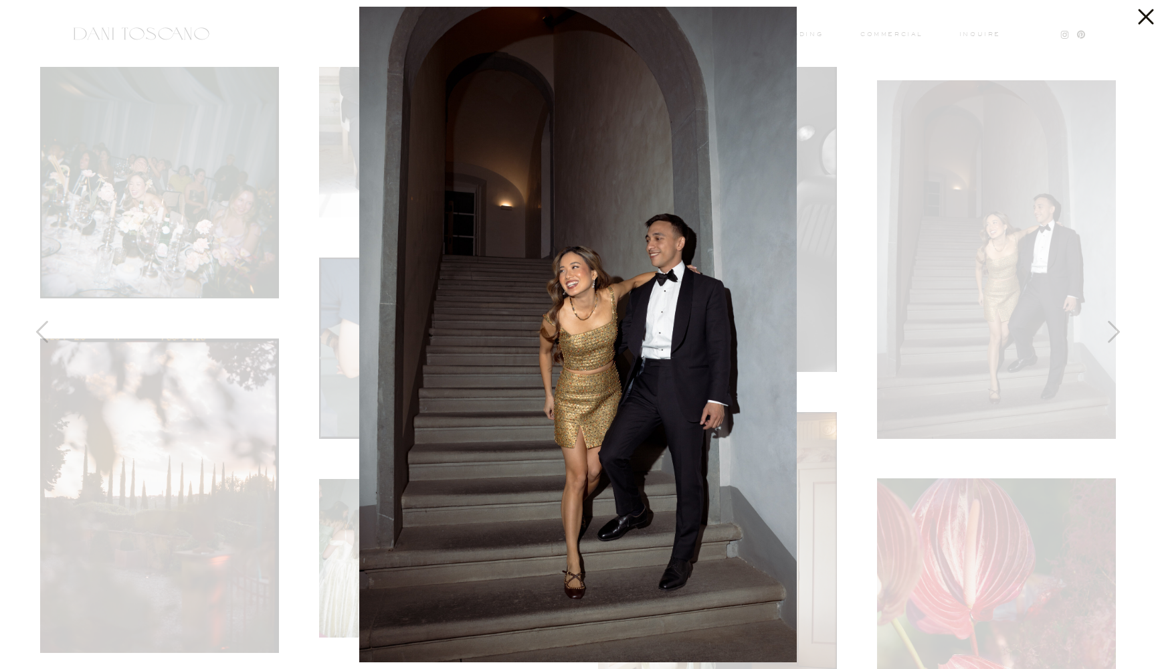
click at [1150, 19] on icon at bounding box center [1145, 16] width 15 height 15
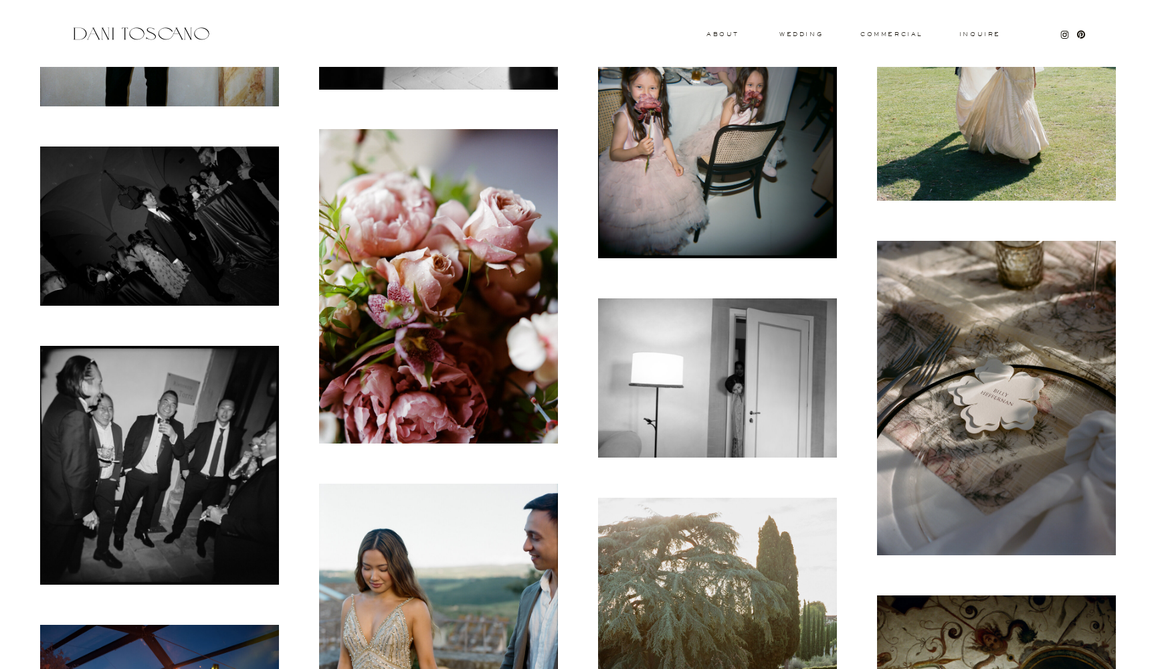
scroll to position [2257, 0]
